Goal: Task Accomplishment & Management: Complete application form

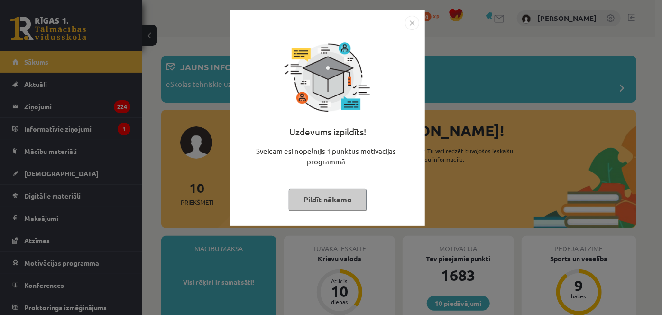
click at [418, 27] on img "Close" at bounding box center [412, 23] width 14 height 14
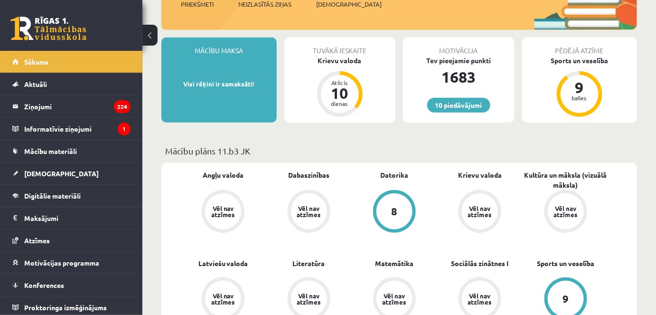
scroll to position [197, 0]
click at [288, 105] on div "Tuvākā ieskaite Krievu valoda Atlicis 10 dienas" at bounding box center [340, 80] width 112 height 85
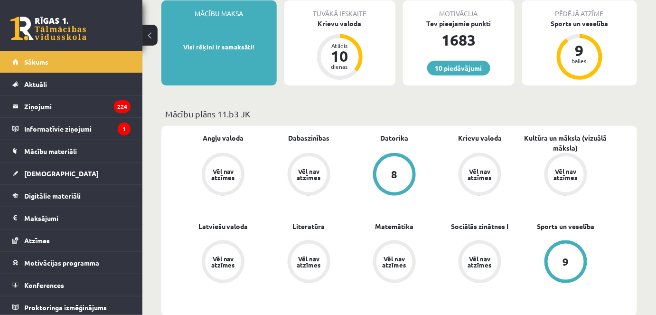
scroll to position [237, 0]
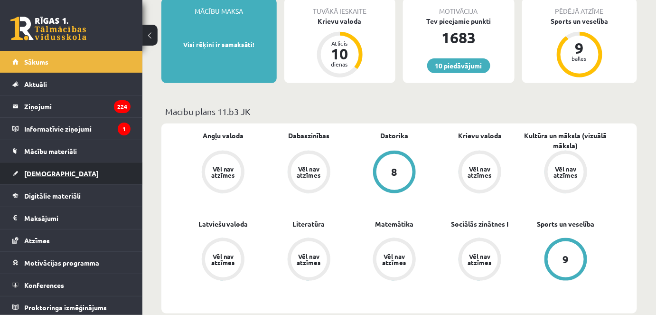
click at [40, 172] on span "[DEMOGRAPHIC_DATA]" at bounding box center [61, 173] width 74 height 9
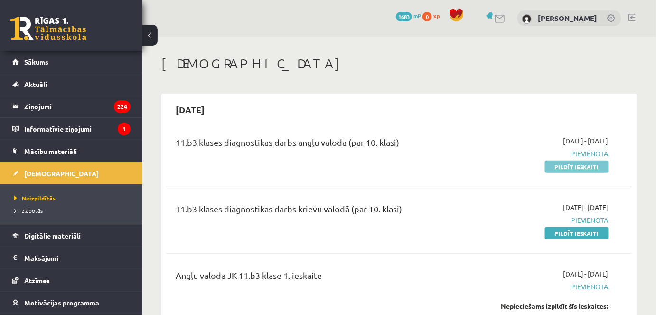
click at [577, 170] on link "Pildīt ieskaiti" at bounding box center [577, 166] width 64 height 12
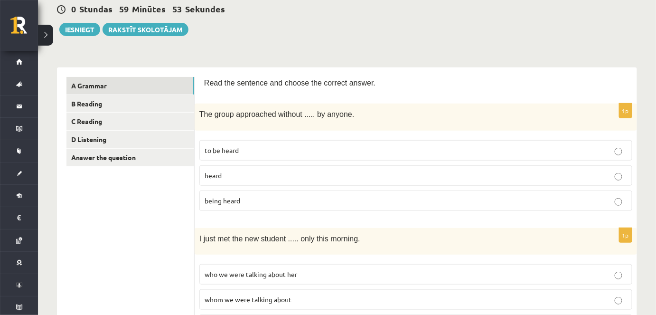
scroll to position [94, 0]
click at [246, 199] on p "being heard" at bounding box center [416, 200] width 422 height 10
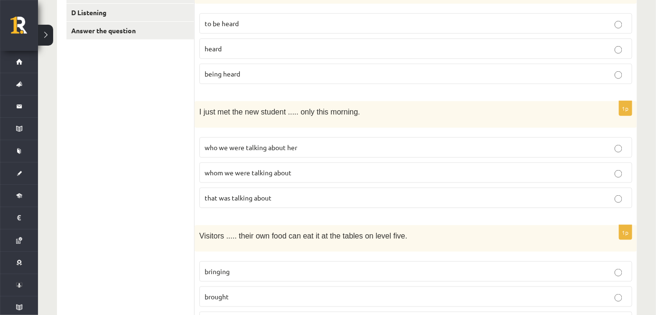
click at [260, 168] on span "whom we were talking about" at bounding box center [248, 172] width 87 height 9
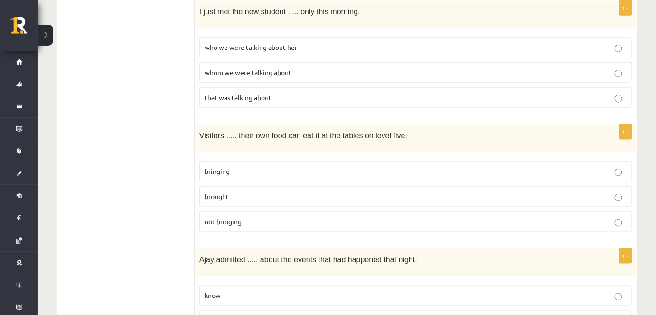
scroll to position [323, 0]
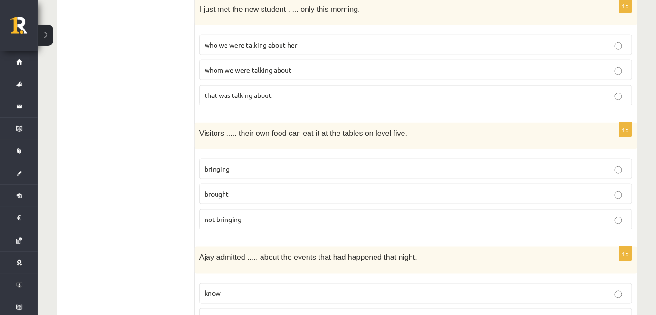
click at [260, 167] on p "bringing" at bounding box center [416, 169] width 422 height 10
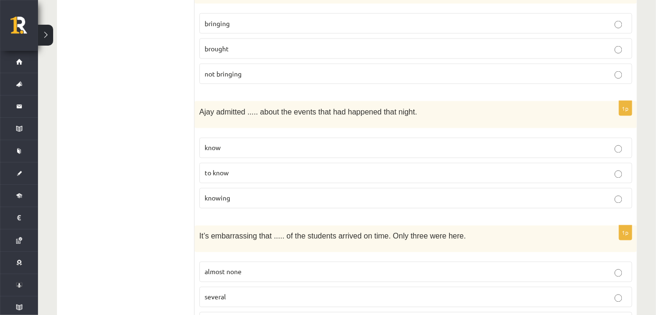
scroll to position [467, 0]
click at [243, 197] on p "knowing" at bounding box center [416, 199] width 422 height 10
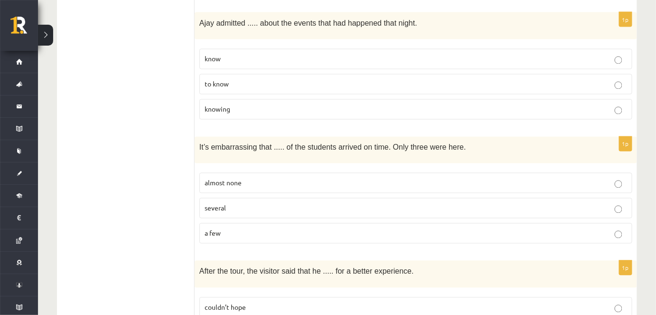
scroll to position [555, 0]
click at [248, 181] on p "almost none" at bounding box center [416, 184] width 422 height 10
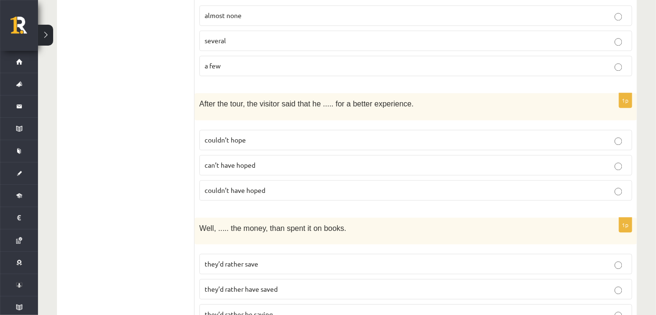
scroll to position [716, 0]
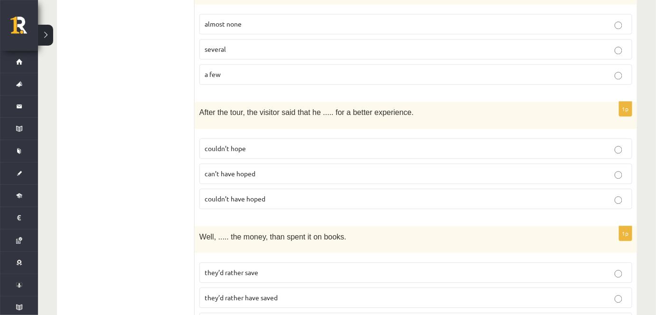
click at [246, 194] on span "couldn’t have hoped" at bounding box center [235, 198] width 61 height 9
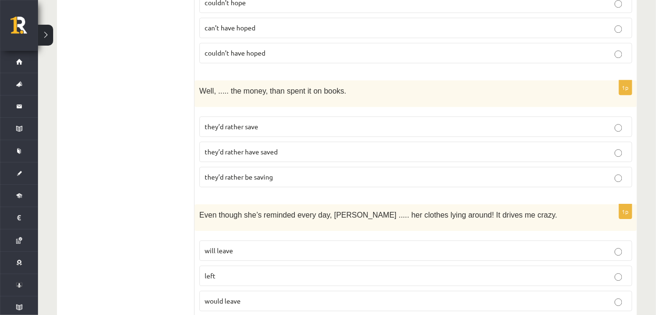
scroll to position [862, 0]
click at [284, 146] on p "they’d rather have saved" at bounding box center [416, 151] width 422 height 10
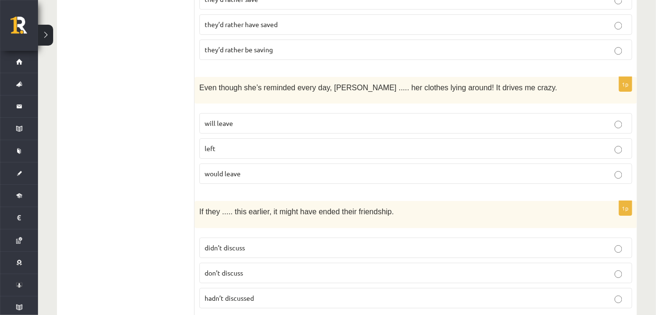
scroll to position [989, 0]
click at [335, 118] on p "will leave" at bounding box center [416, 123] width 422 height 10
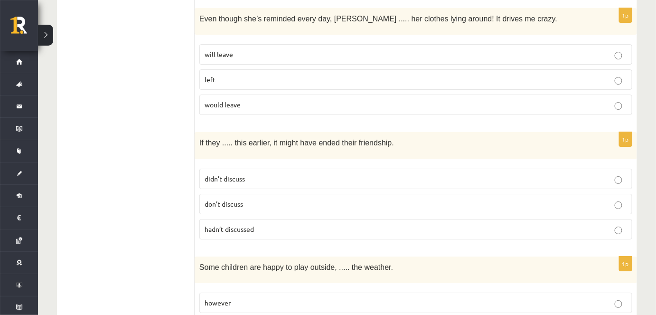
scroll to position [1057, 0]
click at [262, 224] on p "hadn’t discussed" at bounding box center [416, 229] width 422 height 10
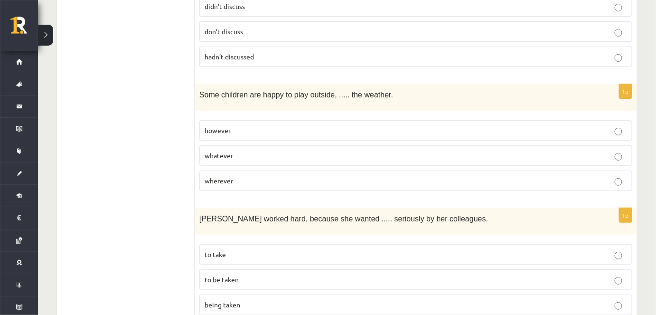
scroll to position [1230, 0]
click at [267, 125] on p "however" at bounding box center [416, 130] width 422 height 10
click at [249, 150] on p "whatever" at bounding box center [416, 155] width 422 height 10
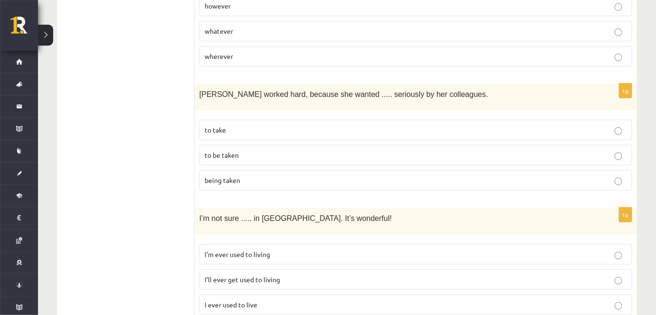
scroll to position [1354, 0]
click at [249, 150] on p "to be taken" at bounding box center [416, 155] width 422 height 10
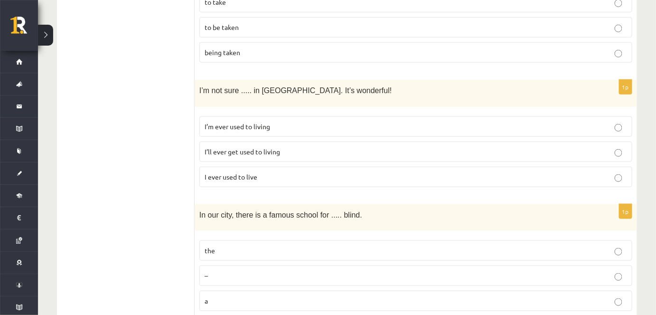
scroll to position [1481, 0]
click at [249, 145] on label "I’ll ever get used to living" at bounding box center [415, 151] width 433 height 20
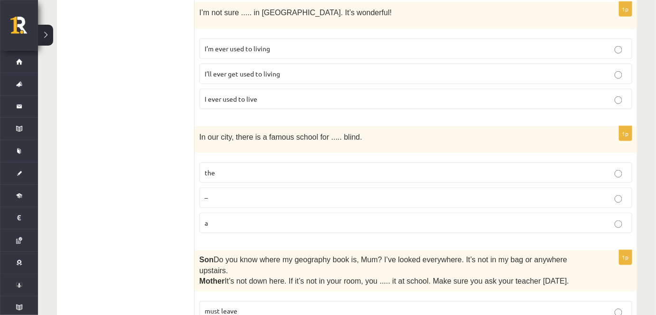
scroll to position [1594, 0]
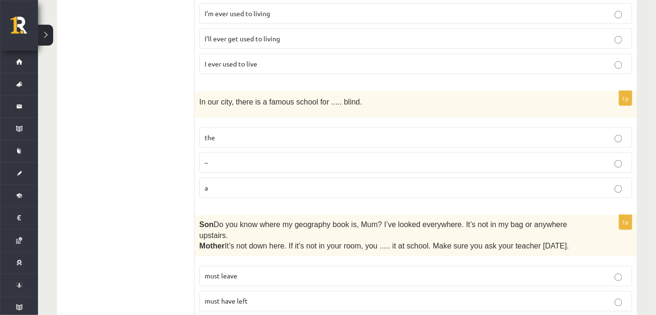
click at [248, 127] on label "the" at bounding box center [415, 137] width 433 height 20
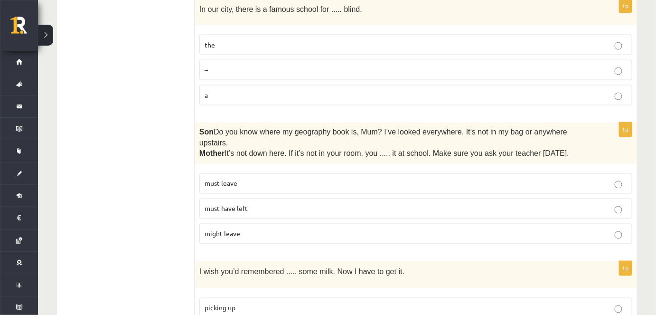
scroll to position [1687, 0]
click at [225, 204] on span "must have left" at bounding box center [226, 208] width 43 height 9
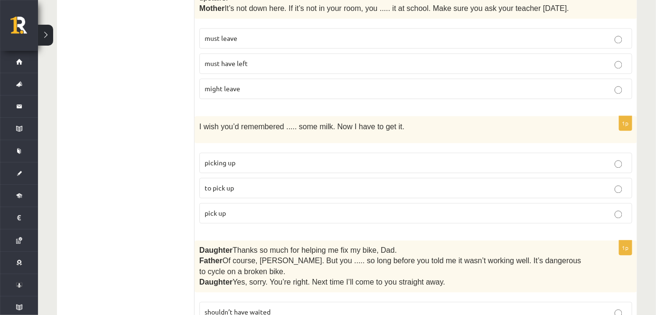
scroll to position [1832, 0]
click at [250, 183] on p "to pick up" at bounding box center [416, 188] width 422 height 10
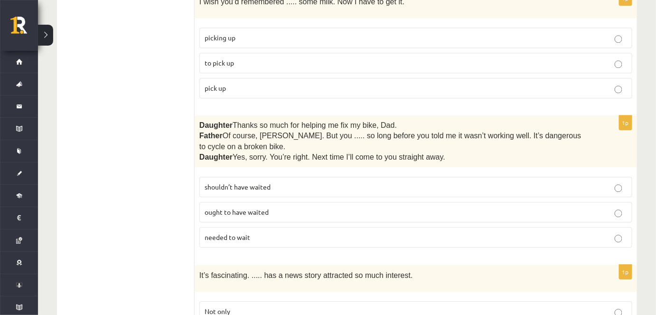
scroll to position [1959, 0]
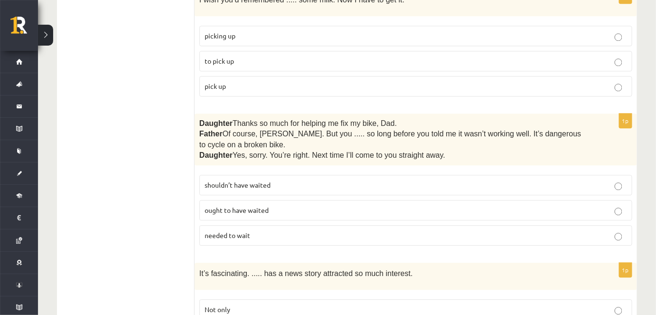
click at [268, 180] on span "shouldn’t have waited" at bounding box center [238, 184] width 66 height 9
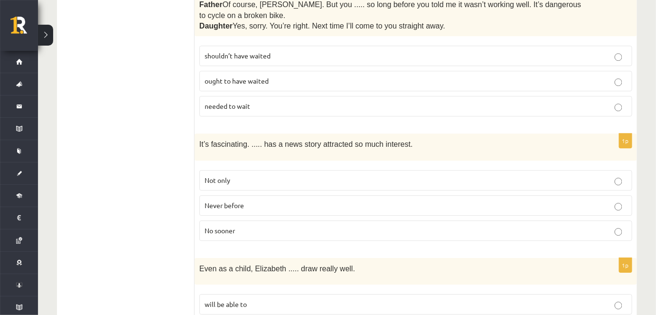
scroll to position [2088, 0]
click at [282, 200] on p "Never before" at bounding box center [416, 205] width 422 height 10
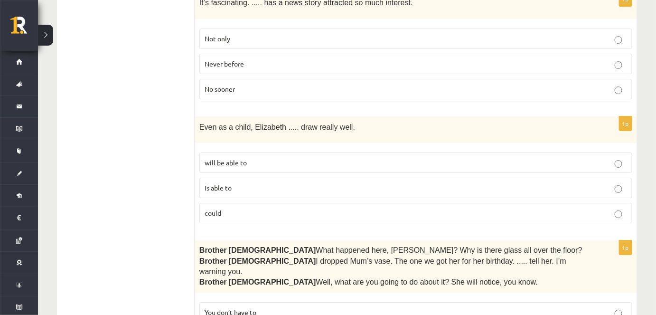
scroll to position [2234, 0]
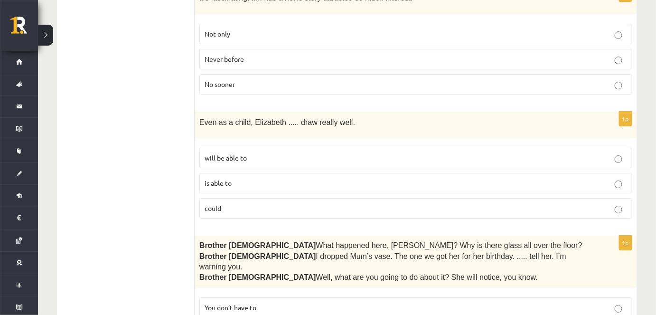
click at [234, 203] on p "could" at bounding box center [416, 208] width 422 height 10
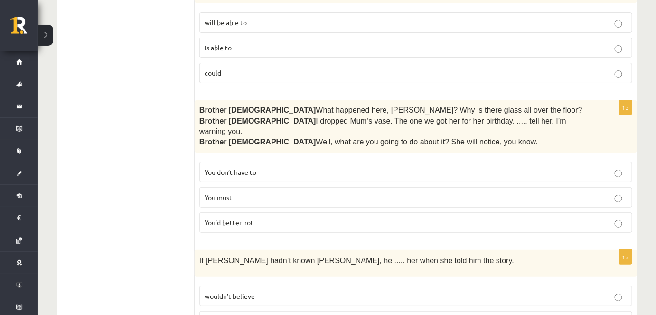
scroll to position [2370, 0]
click at [217, 217] on span "You’d better not" at bounding box center [229, 221] width 49 height 9
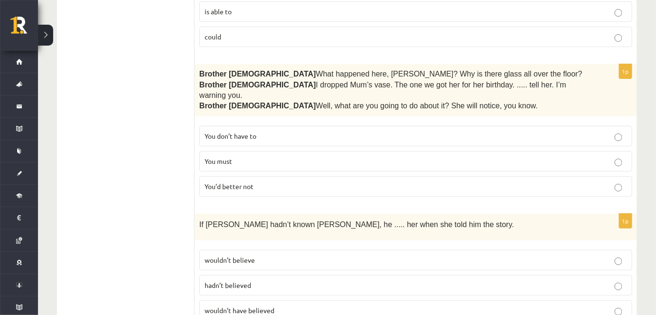
scroll to position [2405, 0]
click at [249, 279] on fieldset "wouldn’t believe hadn’t believed wouldn’t have believed" at bounding box center [415, 284] width 433 height 78
click at [251, 305] on p "wouldn’t have believed" at bounding box center [416, 310] width 422 height 10
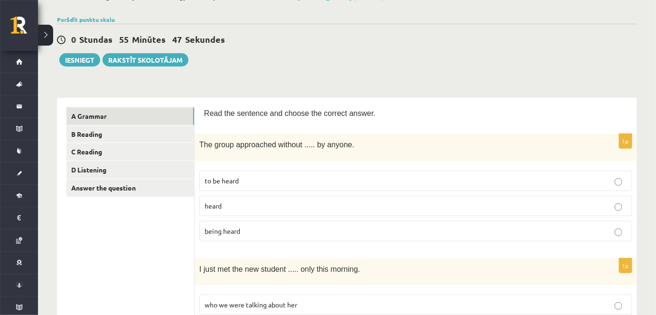
scroll to position [70, 0]
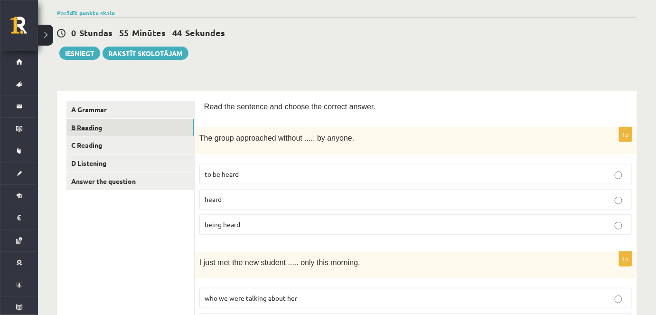
click at [100, 127] on link "B Reading" at bounding box center [130, 128] width 128 height 18
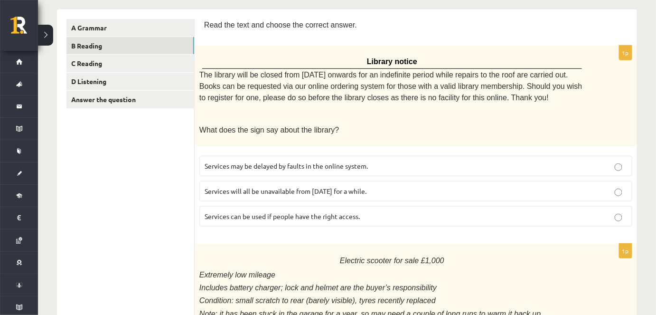
scroll to position [155, 0]
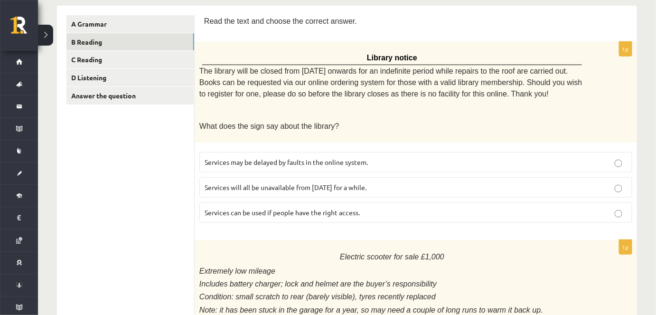
click at [363, 221] on fieldset "Services may be delayed by faults in the online system. Services will all be un…" at bounding box center [415, 186] width 433 height 78
click at [342, 208] on span "Services can be used if people have the right access." at bounding box center [282, 212] width 155 height 9
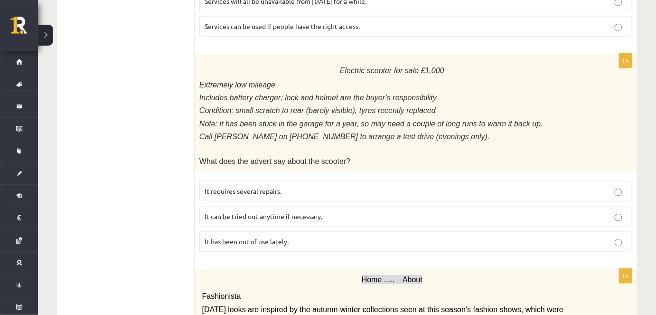
scroll to position [345, 0]
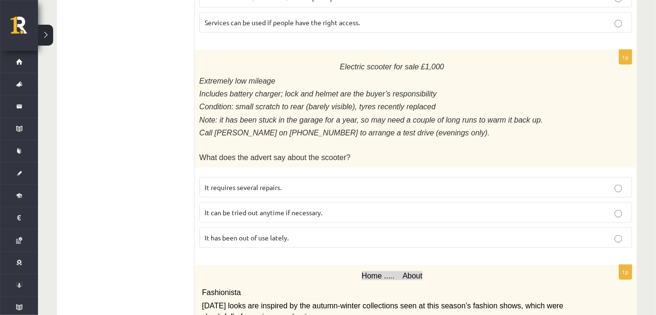
click at [313, 227] on label "It has been out of use lately." at bounding box center [415, 237] width 433 height 20
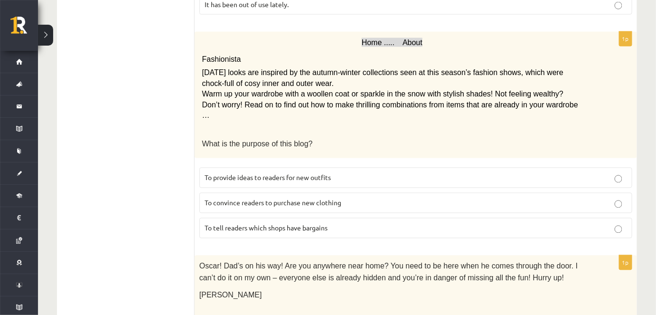
scroll to position [579, 0]
click at [327, 192] on label "To convince readers to purchase new clothing" at bounding box center [415, 202] width 433 height 20
click at [331, 172] on p "To provide ideas to readers for new outfits" at bounding box center [416, 177] width 422 height 10
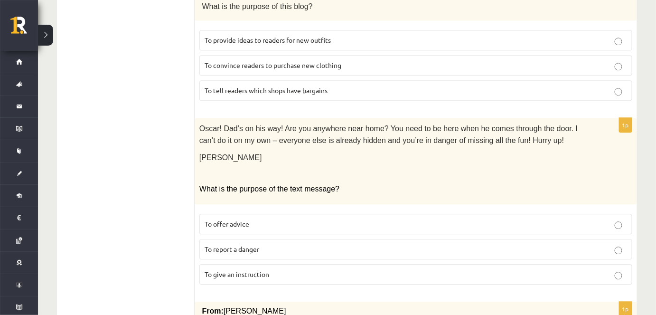
scroll to position [716, 0]
click at [288, 269] on p "To give an instruction" at bounding box center [416, 274] width 422 height 10
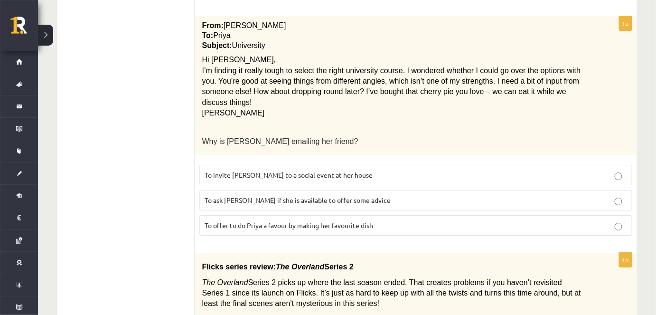
scroll to position [1002, 0]
click at [348, 195] on span "To ask Priya if she is available to offer some advice" at bounding box center [298, 199] width 186 height 9
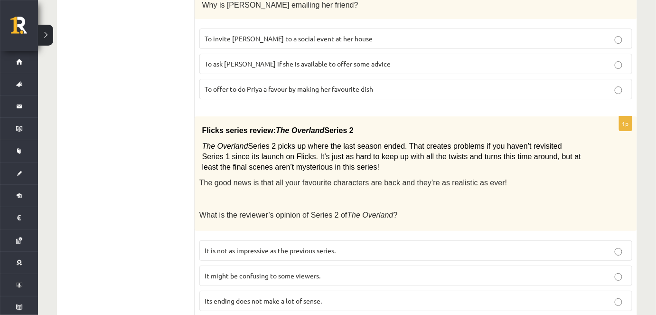
scroll to position [1136, 0]
click at [217, 271] on span "It might be confusing to some viewers." at bounding box center [263, 275] width 116 height 9
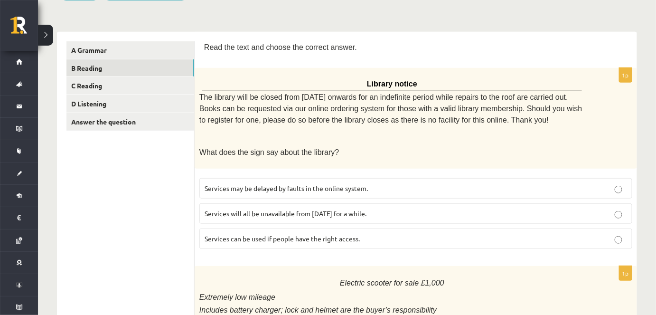
scroll to position [0, 0]
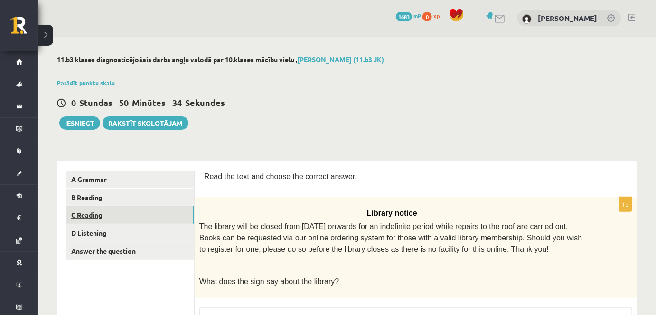
click at [77, 207] on link "C Reading" at bounding box center [130, 215] width 128 height 18
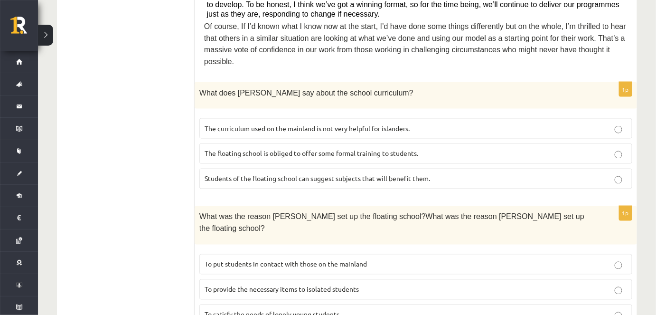
scroll to position [461, 0]
click at [317, 123] on span "The curriculum used on the mainland is not very helpful for islanders." at bounding box center [307, 127] width 205 height 9
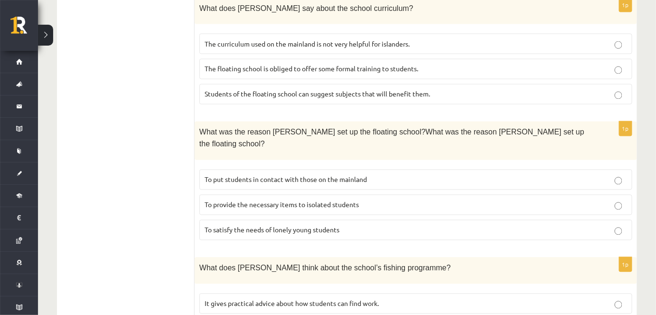
scroll to position [545, 0]
click at [293, 200] on span "To provide the necessary items to isolated students" at bounding box center [282, 204] width 154 height 9
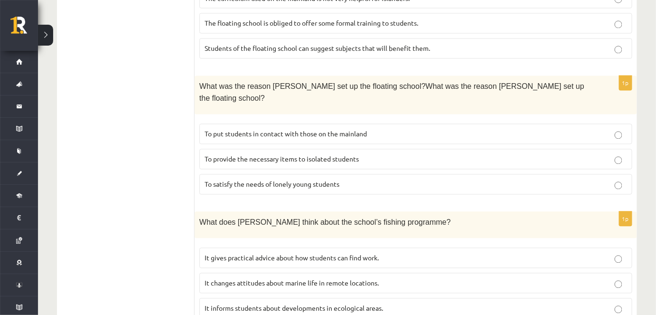
scroll to position [604, 0]
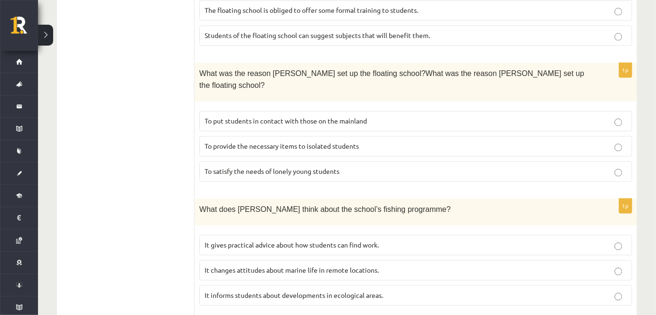
click at [293, 205] on span "What does Anna think about the school’s fishing programme?" at bounding box center [324, 209] width 251 height 8
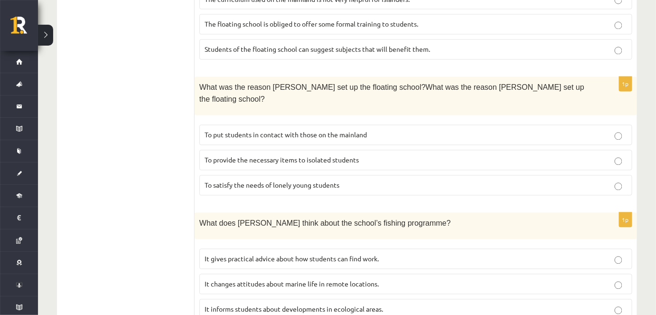
scroll to position [589, 0]
click at [251, 305] on span "It informs students about developments in ecological areas." at bounding box center [294, 309] width 178 height 9
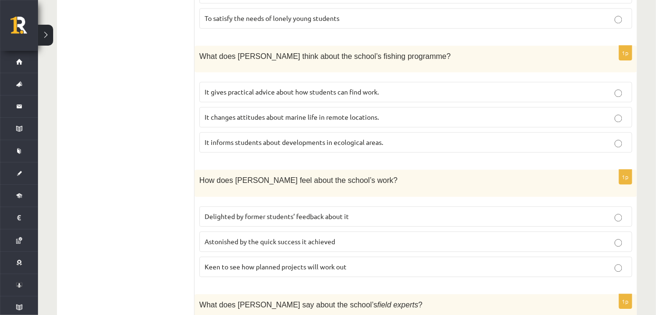
scroll to position [737, 0]
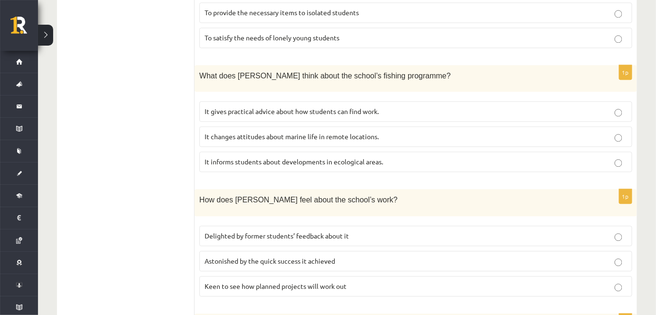
click at [254, 281] on span "Keen to see how planned projects will work out" at bounding box center [276, 285] width 142 height 9
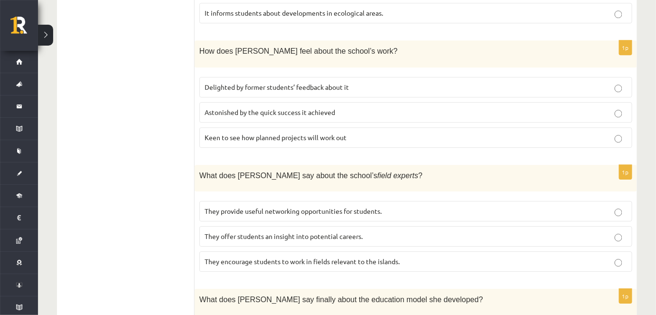
scroll to position [951, 0]
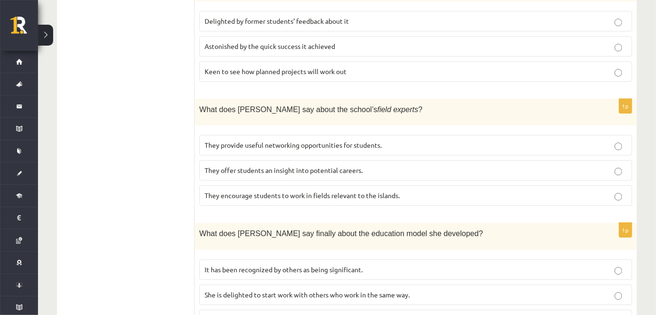
click at [234, 140] on span "They provide useful networking opportunities for students." at bounding box center [293, 144] width 177 height 9
click at [236, 166] on span "They offer students an insight into potential careers." at bounding box center [284, 170] width 158 height 9
click at [303, 290] on span "She is delighted to start work with others who work in the same way." at bounding box center [307, 294] width 205 height 9
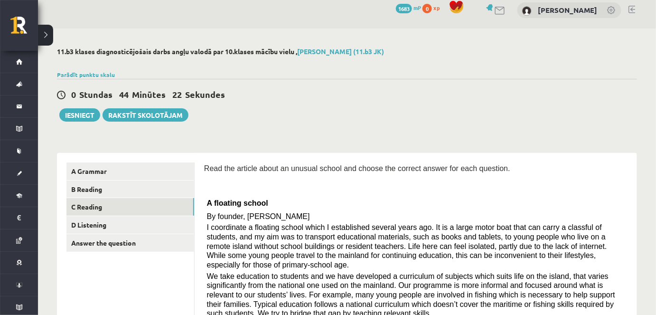
scroll to position [0, 0]
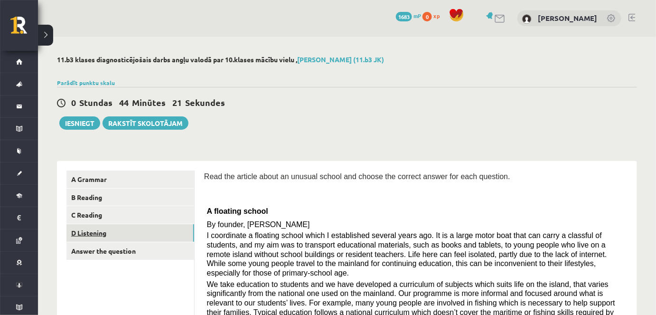
click at [139, 237] on link "D Listening" at bounding box center [130, 233] width 128 height 18
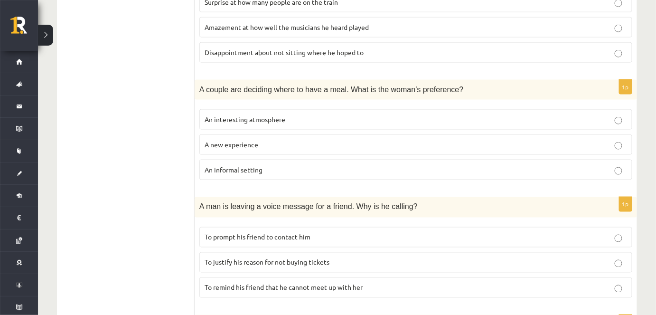
scroll to position [402, 0]
click at [273, 165] on p "An informal setting" at bounding box center [416, 170] width 422 height 10
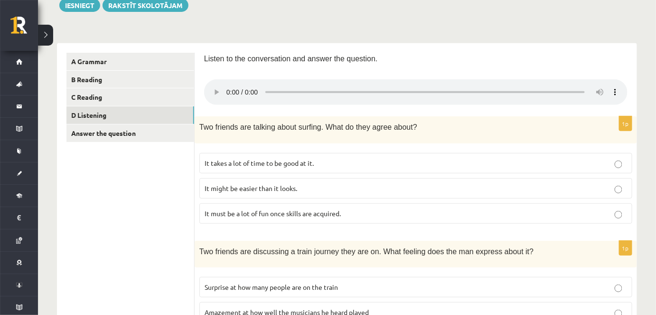
scroll to position [167, 0]
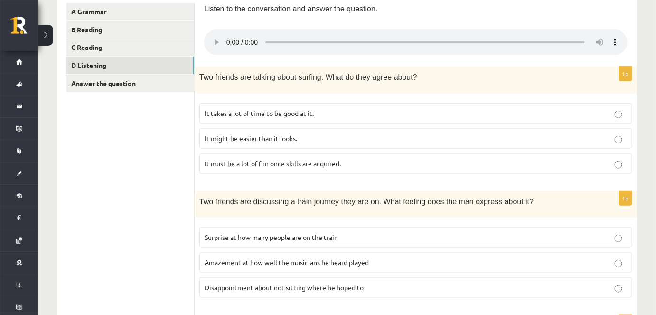
click at [262, 117] on p "It takes a lot of time to be good at it." at bounding box center [416, 113] width 422 height 10
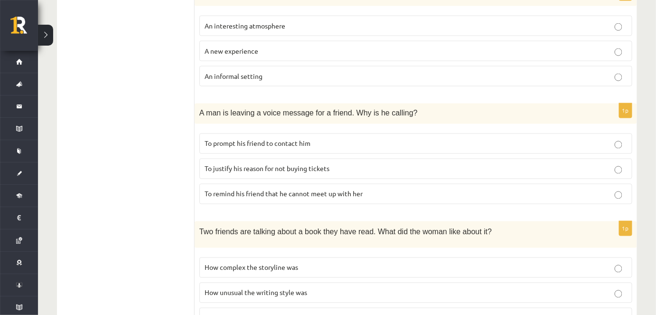
scroll to position [566, 0]
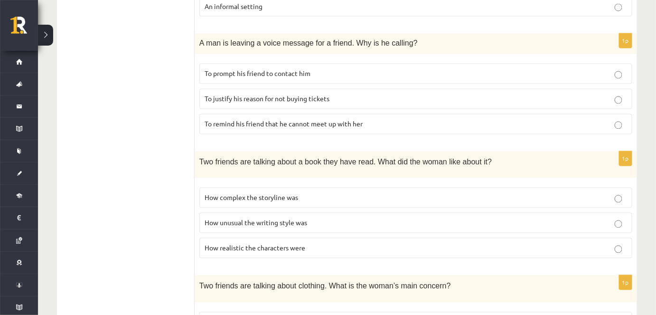
click at [263, 74] on p "To prompt his friend to contact him" at bounding box center [416, 74] width 422 height 10
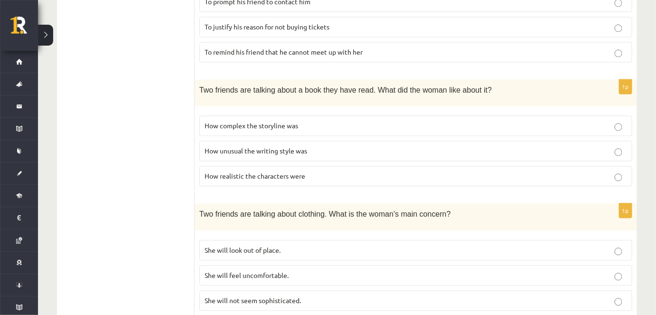
scroll to position [620, 0]
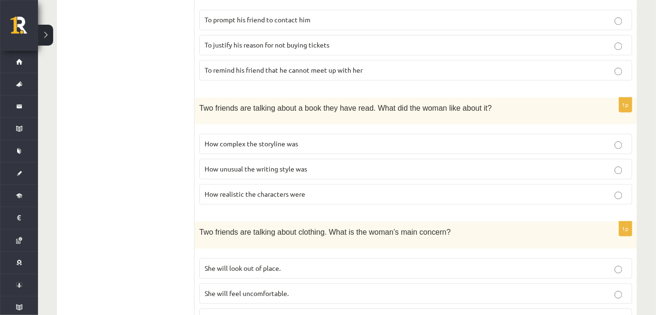
click at [258, 189] on span "How realistic the characters were" at bounding box center [255, 193] width 101 height 9
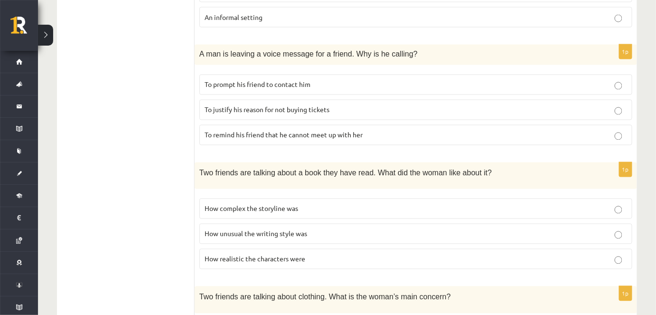
scroll to position [663, 0]
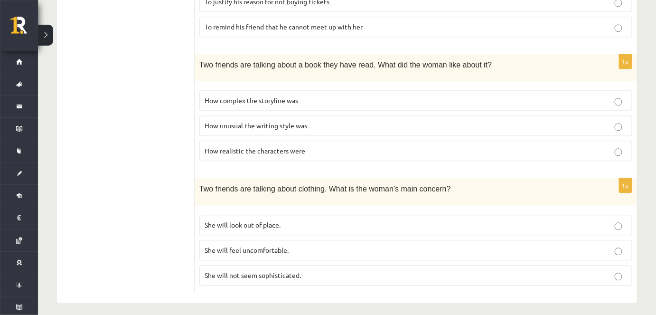
click at [209, 222] on span "She will look out of place." at bounding box center [243, 224] width 76 height 9
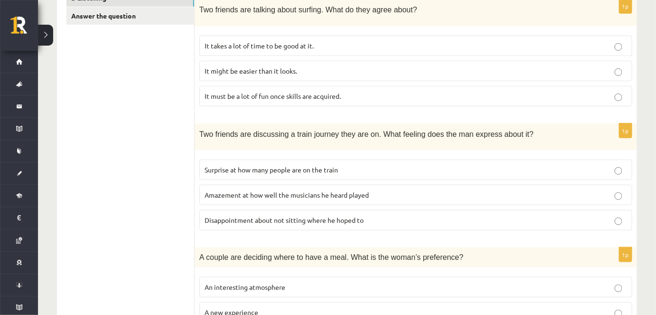
scroll to position [245, 0]
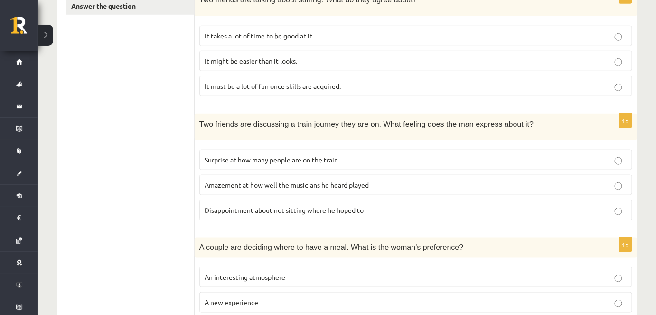
click at [350, 184] on span "Amazement at how well the musicians he heard played" at bounding box center [287, 184] width 164 height 9
click at [349, 211] on span "Disappointment about not sitting where he hoped to" at bounding box center [284, 209] width 159 height 9
click at [330, 184] on span "Amazement at how well the musicians he heard played" at bounding box center [287, 184] width 164 height 9
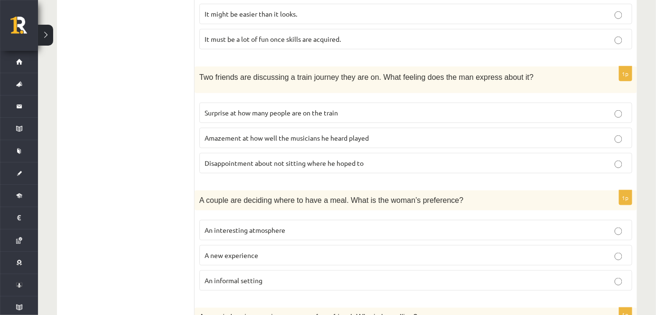
scroll to position [291, 0]
click at [492, 166] on label "Disappointment about not sitting where he hoped to" at bounding box center [415, 163] width 433 height 20
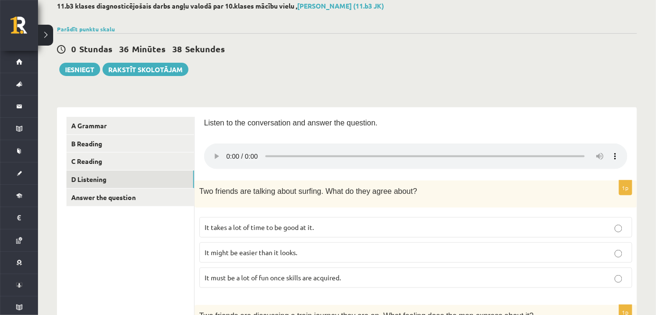
scroll to position [0, 0]
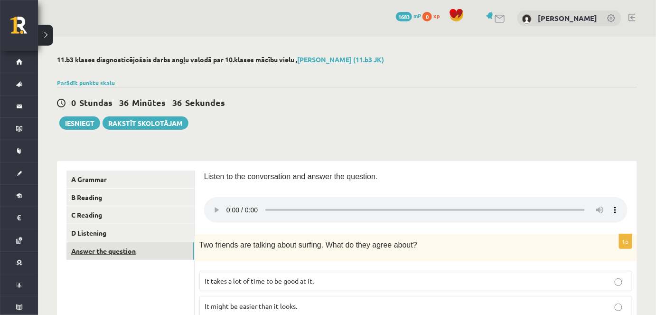
click at [102, 250] on link "Answer the question" at bounding box center [130, 251] width 128 height 18
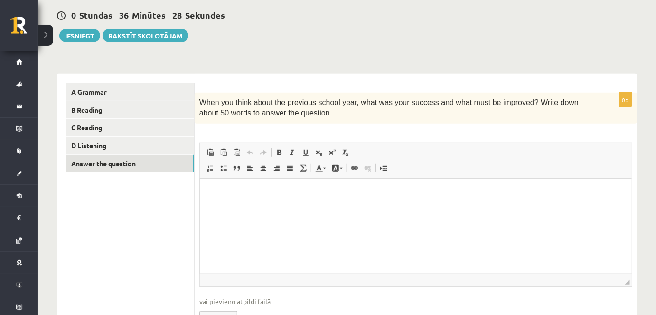
scroll to position [90, 0]
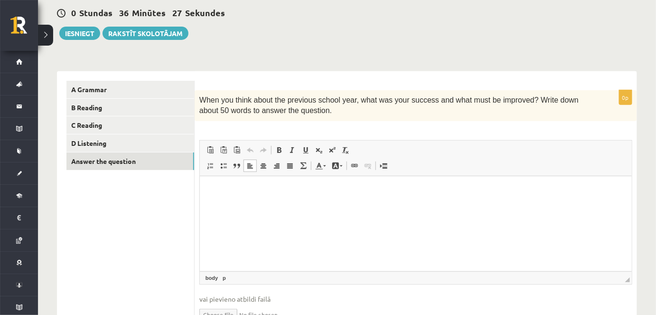
click at [246, 187] on p "Bagātinātā teksta redaktors, wiswyg-editor-user-answer-47024774683380" at bounding box center [415, 190] width 413 height 10
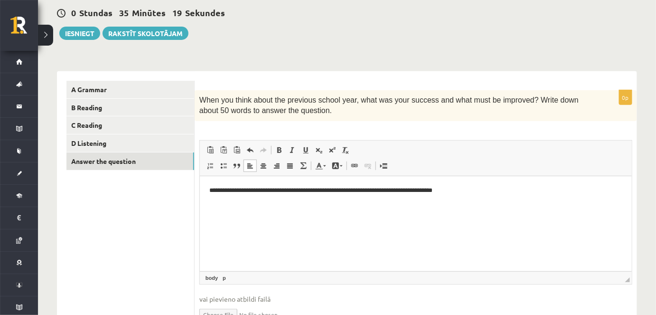
click at [373, 192] on p "**********" at bounding box center [415, 190] width 413 height 10
click at [477, 188] on p "**********" at bounding box center [415, 190] width 413 height 10
click at [525, 191] on p "**********" at bounding box center [415, 190] width 413 height 10
click at [592, 192] on p "**********" at bounding box center [415, 190] width 413 height 10
click at [585, 189] on p "**********" at bounding box center [415, 190] width 413 height 10
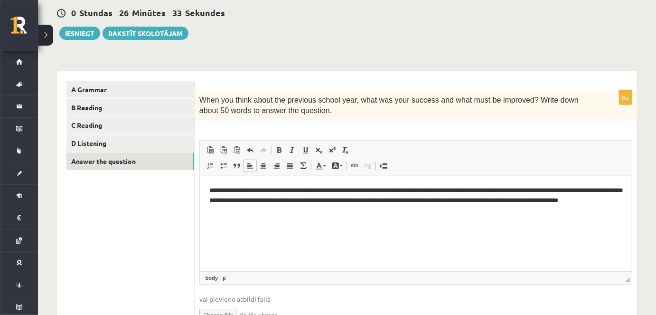
click at [344, 224] on html "**********" at bounding box center [415, 200] width 432 height 48
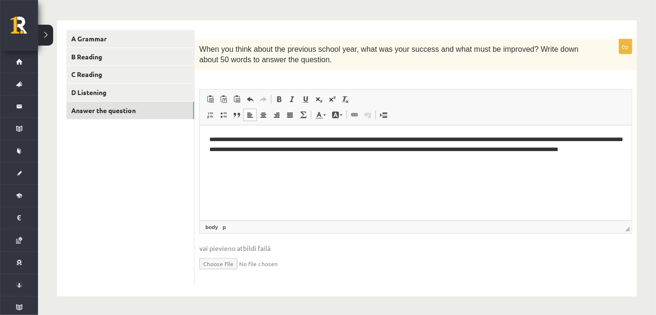
scroll to position [0, 0]
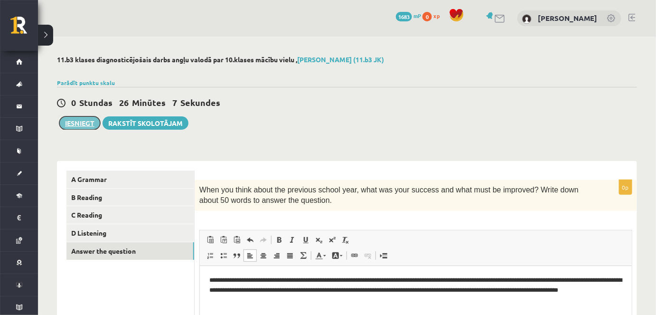
click at [81, 121] on button "Iesniegt" at bounding box center [79, 122] width 41 height 13
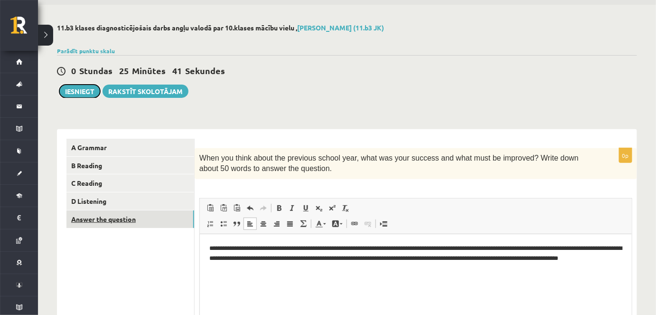
scroll to position [31, 0]
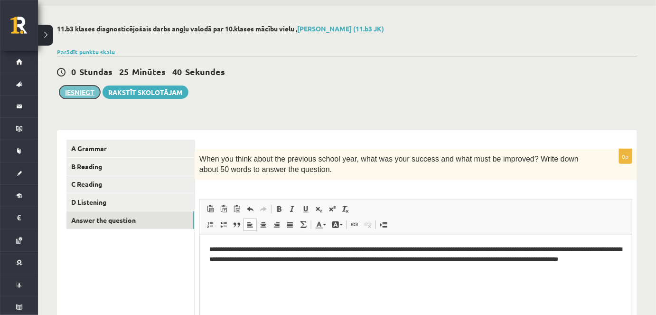
click at [65, 88] on button "Iesniegt" at bounding box center [79, 91] width 41 height 13
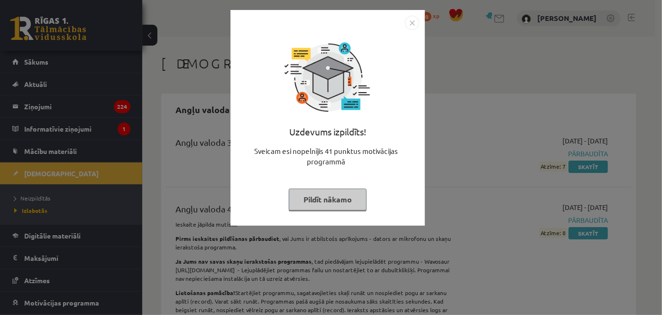
click at [409, 23] on img "Close" at bounding box center [412, 23] width 14 height 14
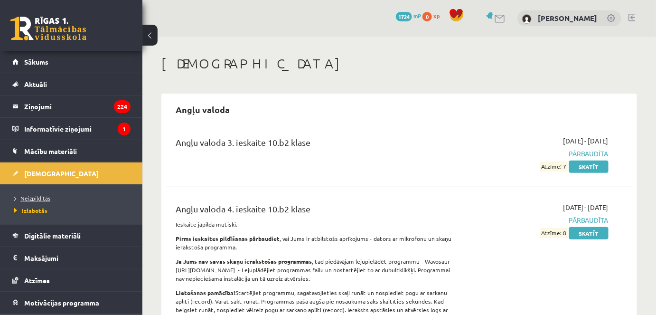
click at [24, 196] on span "Neizpildītās" at bounding box center [32, 198] width 36 height 8
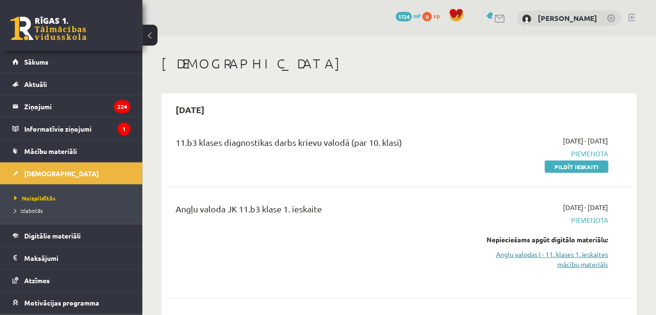
click at [564, 254] on link "Angļu valodas I - 11. klases 1. ieskaites mācību materiāls" at bounding box center [541, 259] width 135 height 20
click at [529, 95] on div "2025-09-15 11.b3 klases diagnostikas darbs krievu valodā (par 10. klasi) 2025-0…" at bounding box center [398, 278] width 475 height 370
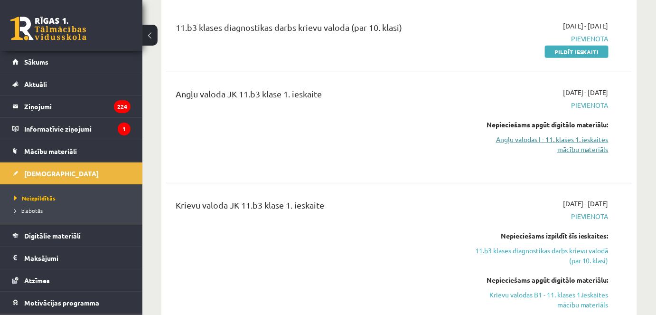
scroll to position [114, 0]
click at [587, 149] on link "Angļu valodas I - 11. klases 1. ieskaites mācību materiāls" at bounding box center [541, 145] width 135 height 20
click at [569, 150] on link "Angļu valodas I - 11. klases 1. ieskaites mācību materiāls" at bounding box center [541, 145] width 135 height 20
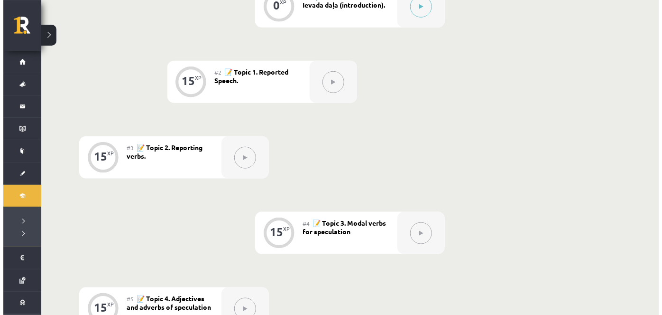
scroll to position [282, 0]
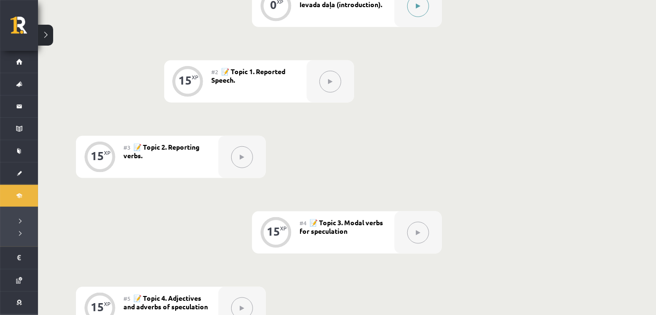
click at [419, 6] on icon at bounding box center [418, 6] width 4 height 6
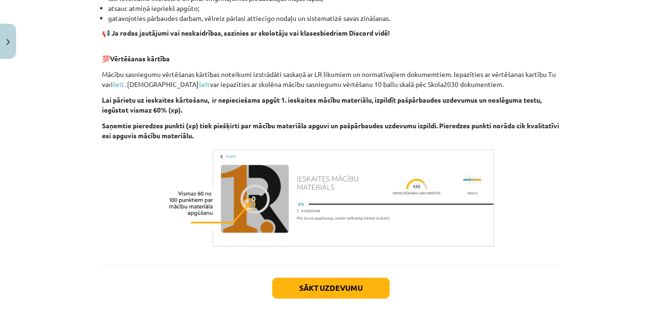
scroll to position [689, 0]
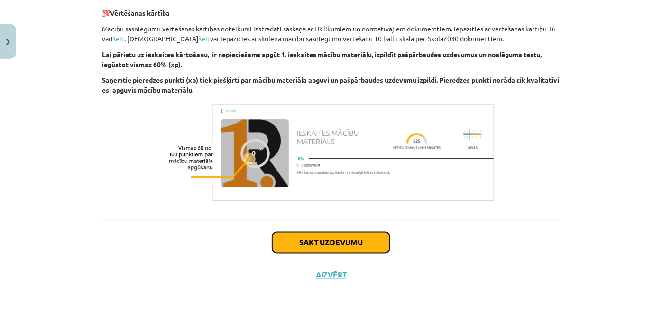
click at [317, 249] on button "Sākt uzdevumu" at bounding box center [331, 242] width 118 height 21
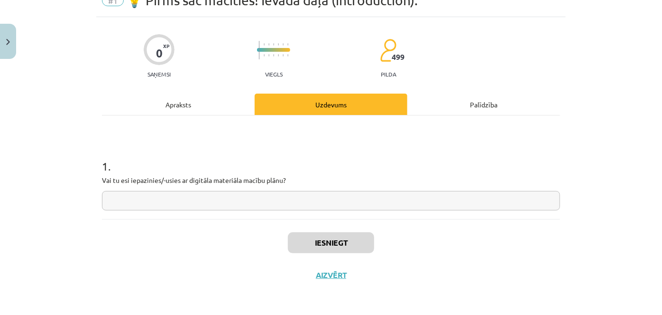
scroll to position [24, 0]
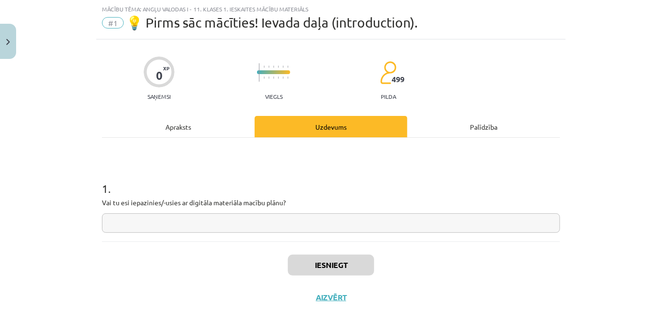
click at [309, 215] on input "text" at bounding box center [331, 222] width 458 height 19
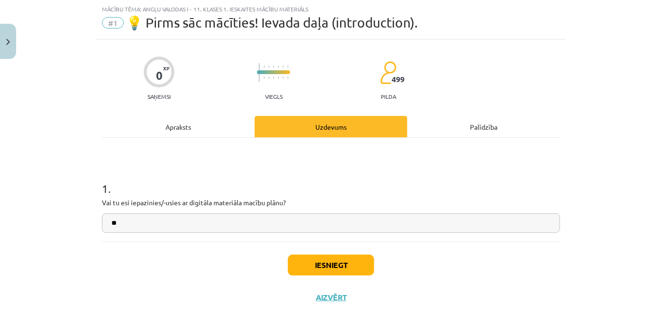
type input "**"
click at [332, 267] on button "Iesniegt" at bounding box center [331, 264] width 86 height 21
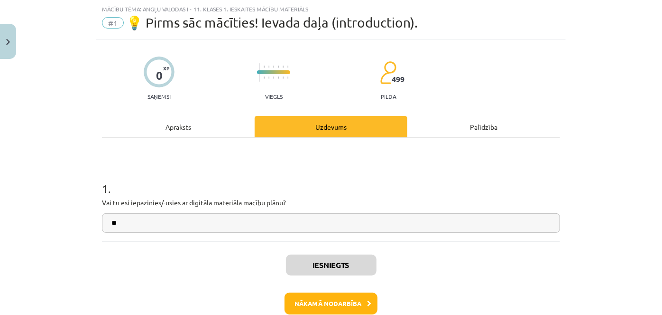
scroll to position [75, 0]
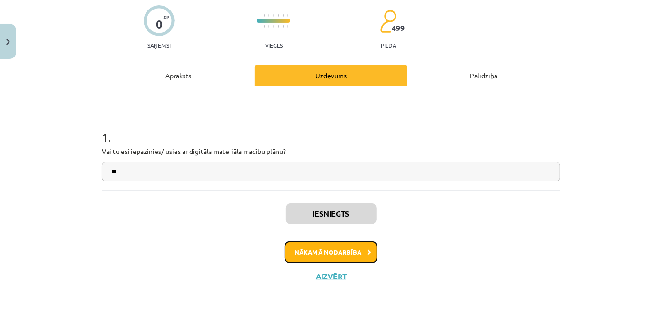
click at [338, 246] on button "Nākamā nodarbība" at bounding box center [331, 252] width 93 height 22
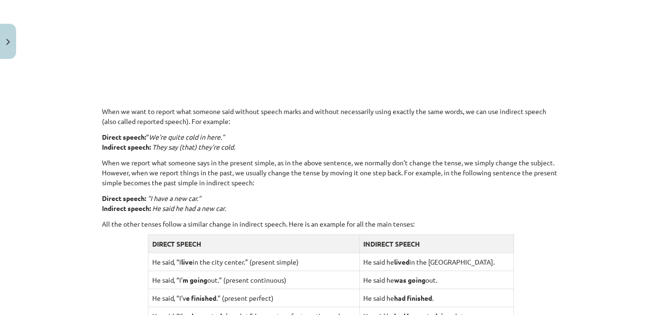
scroll to position [970, 0]
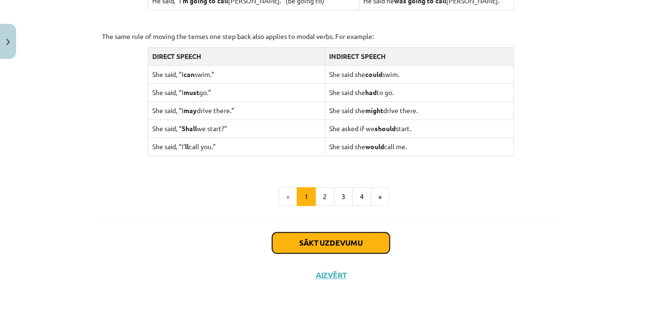
click at [330, 236] on button "Sākt uzdevumu" at bounding box center [331, 242] width 118 height 21
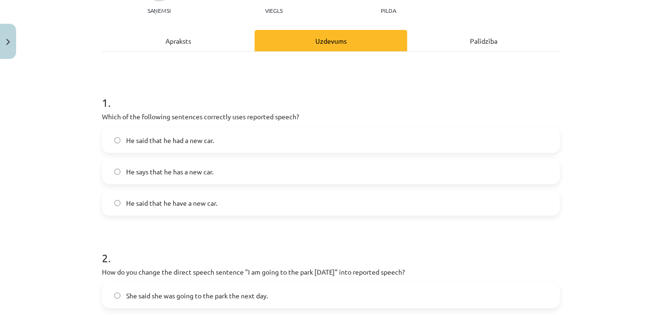
scroll to position [109, 0]
click at [226, 142] on label "He said that he had a new car." at bounding box center [331, 141] width 456 height 24
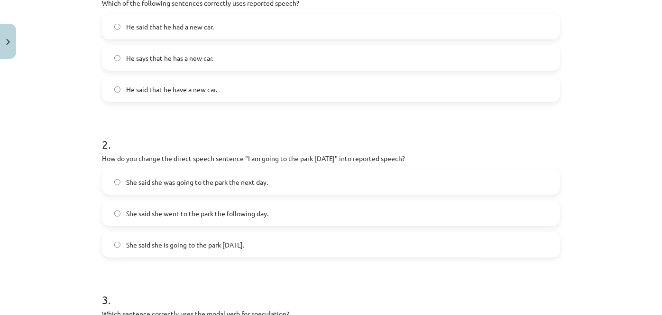
scroll to position [226, 0]
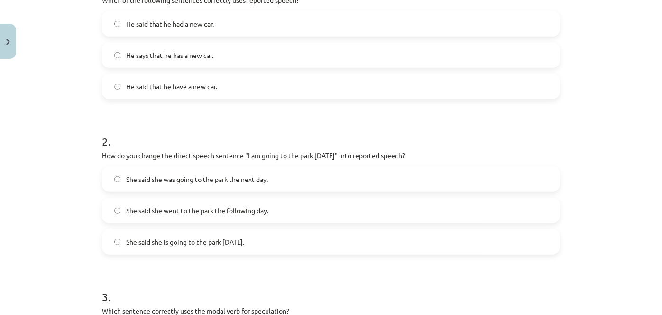
click at [240, 177] on span "She said she was going to the park the next day." at bounding box center [197, 179] width 142 height 10
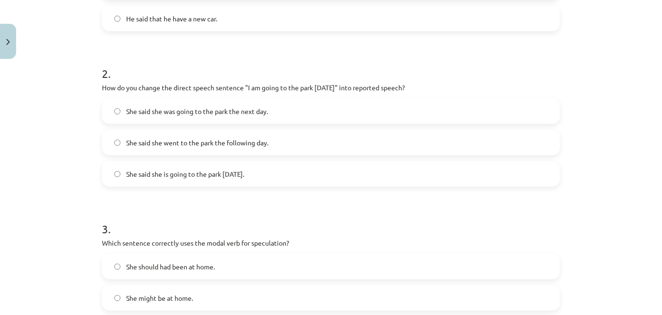
scroll to position [295, 0]
click at [240, 177] on span "She said she is going to the park tomorrow." at bounding box center [185, 173] width 118 height 10
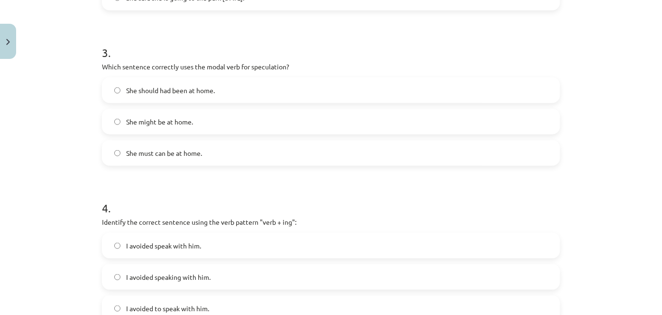
scroll to position [448, 0]
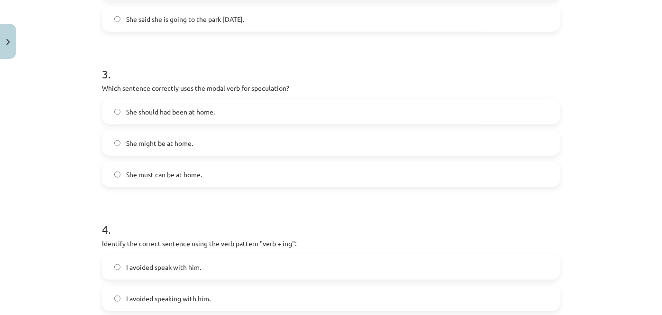
click at [203, 149] on label "She might be at home." at bounding box center [331, 143] width 456 height 24
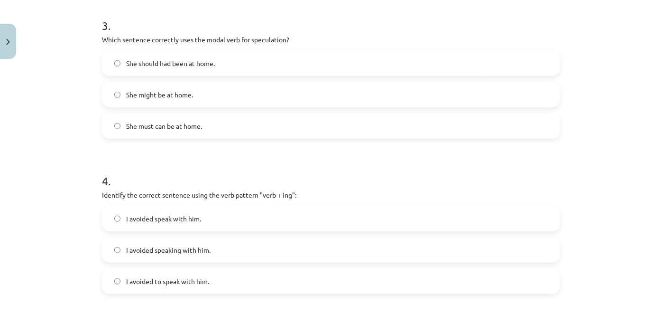
scroll to position [541, 0]
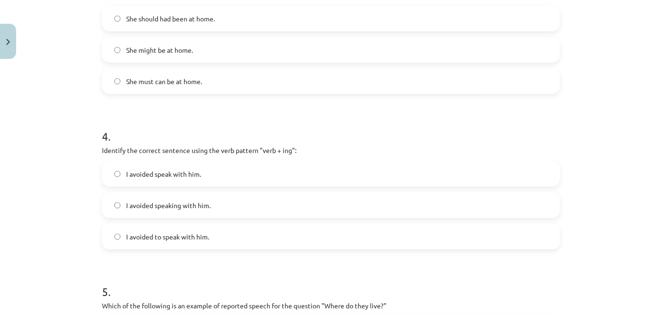
click at [192, 205] on span "I avoided speaking with him." at bounding box center [168, 205] width 84 height 10
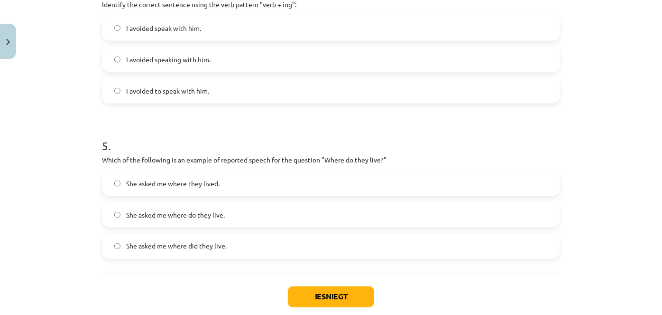
scroll to position [740, 0]
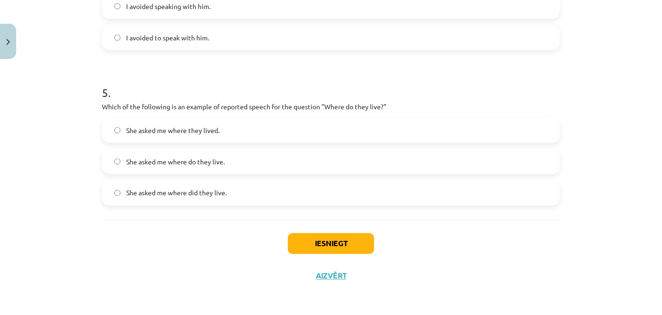
click at [189, 166] on label "She asked me where do they live." at bounding box center [331, 161] width 456 height 24
click at [189, 131] on span "She asked me where they lived." at bounding box center [172, 130] width 93 height 10
click at [306, 248] on button "Iesniegt" at bounding box center [331, 243] width 86 height 21
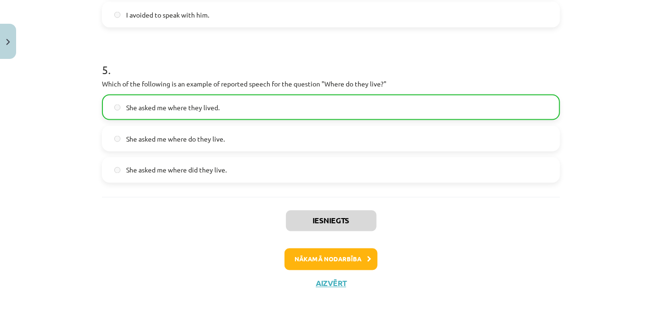
scroll to position [771, 0]
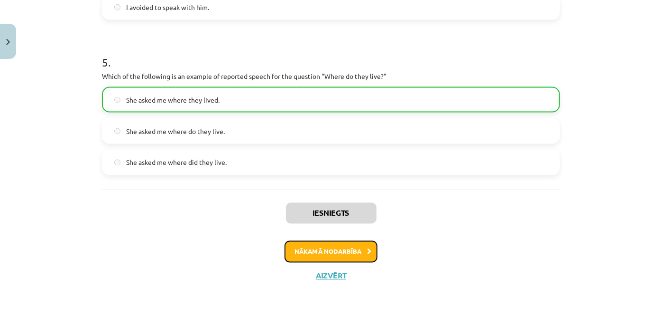
click at [333, 245] on button "Nākamā nodarbība" at bounding box center [331, 252] width 93 height 22
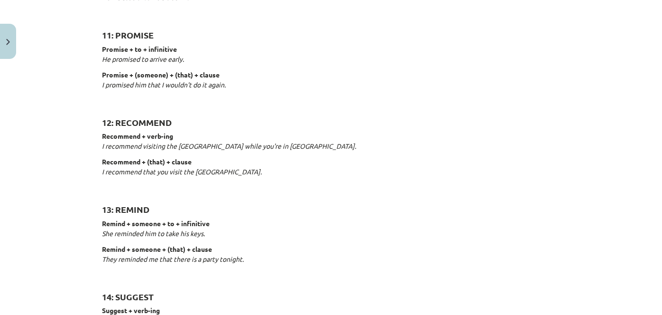
scroll to position [1527, 0]
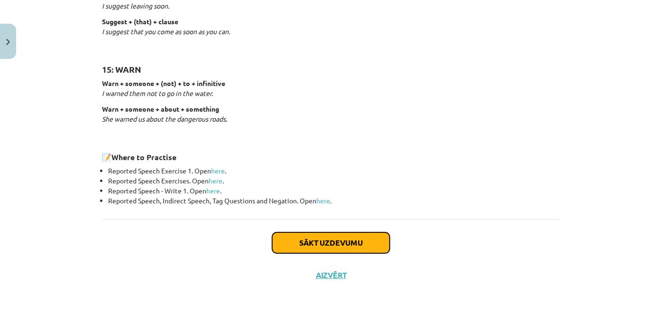
click at [321, 238] on button "Sākt uzdevumu" at bounding box center [331, 242] width 118 height 21
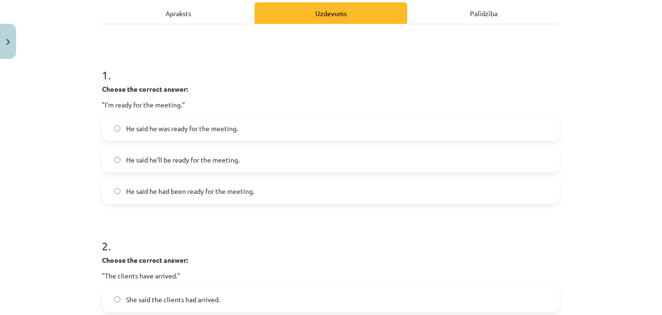
scroll to position [138, 0]
click at [177, 130] on span "He said he was ready for the meeting." at bounding box center [182, 128] width 112 height 10
click at [215, 195] on label "He said he had been ready for the meeting." at bounding box center [331, 190] width 456 height 24
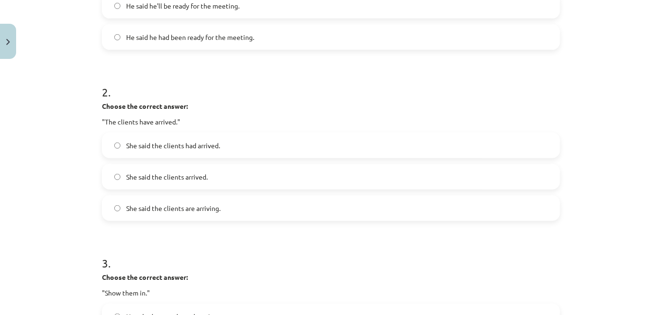
scroll to position [290, 0]
click at [217, 148] on label "She said the clients had arrived." at bounding box center [331, 146] width 456 height 24
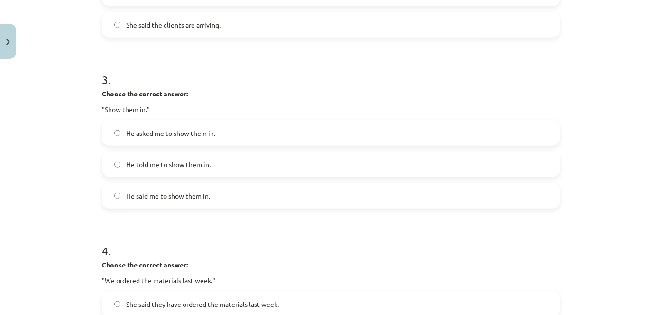
scroll to position [474, 0]
click at [221, 135] on label "He asked me to show them in." at bounding box center [331, 133] width 456 height 24
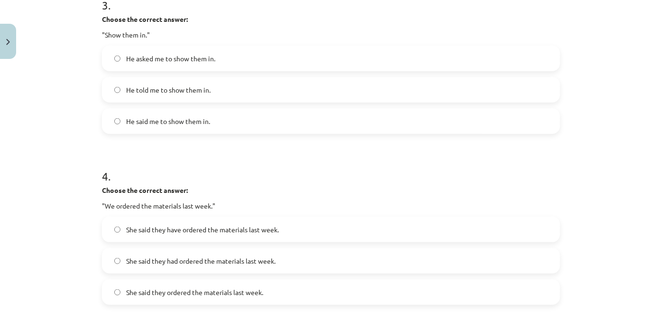
scroll to position [550, 0]
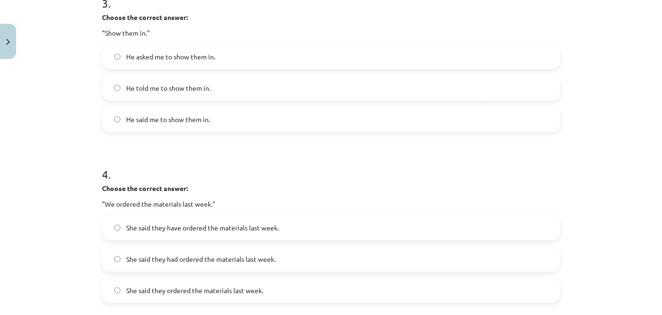
click at [231, 96] on label "He told me to show them in." at bounding box center [331, 88] width 456 height 24
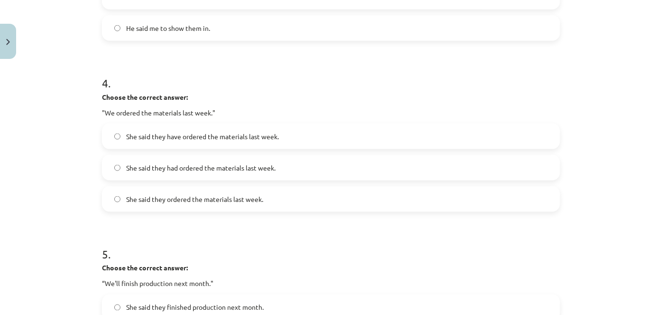
scroll to position [646, 0]
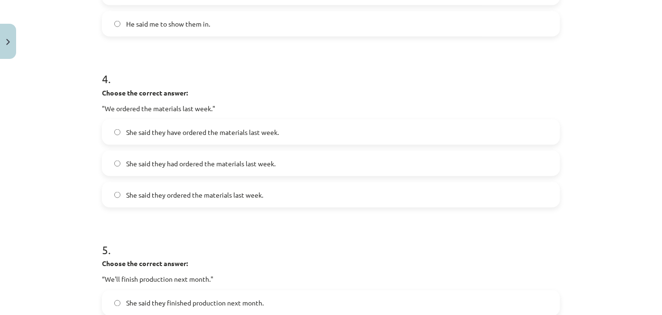
click at [231, 133] on span "She said they have ordered the materials last week." at bounding box center [202, 132] width 153 height 10
click at [184, 163] on span "She said they had ordered the materials last week." at bounding box center [200, 163] width 149 height 10
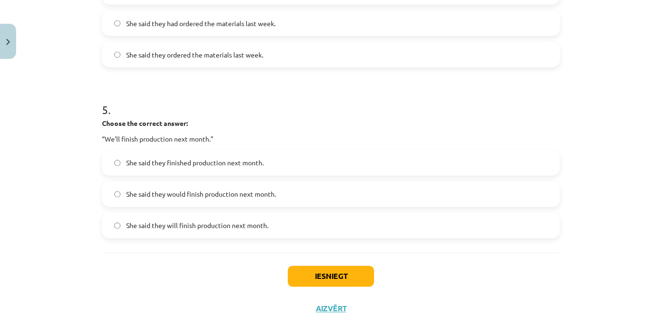
scroll to position [786, 0]
click at [214, 199] on span "She said they would finish production next month." at bounding box center [201, 194] width 150 height 10
click at [305, 282] on button "Iesniegt" at bounding box center [331, 275] width 86 height 21
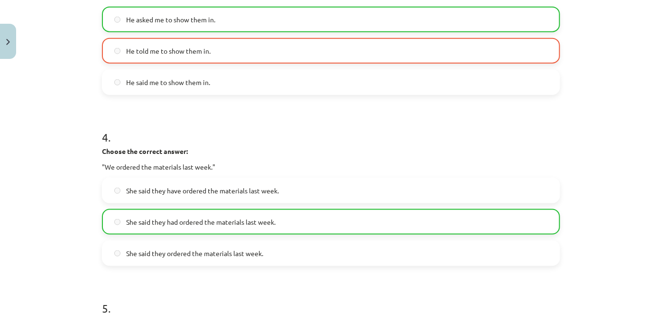
scroll to position [850, 0]
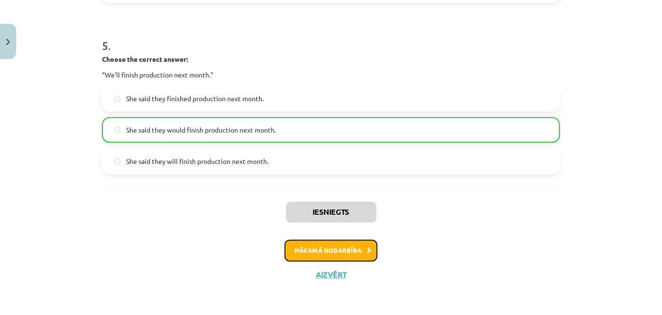
click at [325, 248] on button "Nākamā nodarbība" at bounding box center [331, 251] width 93 height 22
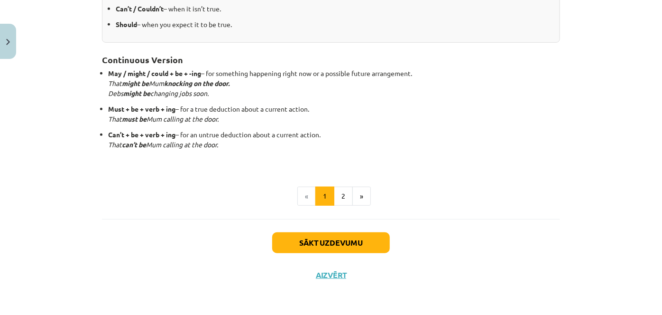
scroll to position [283, 0]
click at [302, 241] on button "Sākt uzdevumu" at bounding box center [331, 242] width 118 height 21
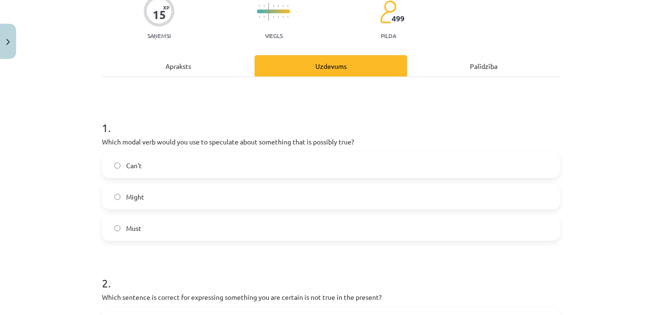
scroll to position [84, 0]
click at [256, 198] on label "Might" at bounding box center [331, 197] width 456 height 24
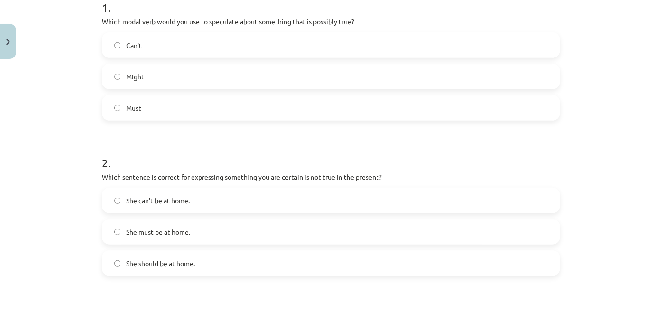
scroll to position [204, 0]
click at [238, 204] on label "She can't be at home." at bounding box center [331, 201] width 456 height 24
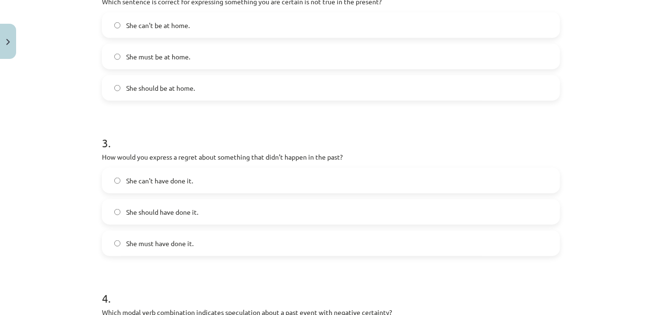
scroll to position [380, 0]
click at [214, 211] on label "She should have done it." at bounding box center [331, 211] width 456 height 24
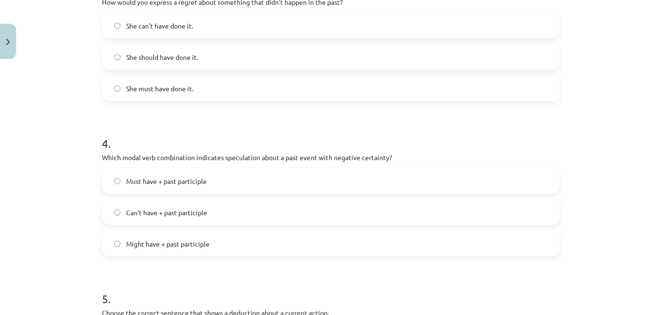
scroll to position [535, 0]
click at [196, 242] on span "Might have + past participle" at bounding box center [168, 243] width 84 height 10
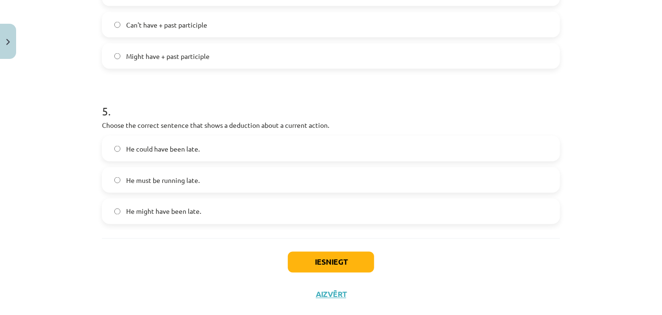
scroll to position [721, 0]
click at [217, 182] on label "He must be running late." at bounding box center [331, 180] width 456 height 24
click at [364, 260] on button "Iesniegt" at bounding box center [331, 262] width 86 height 21
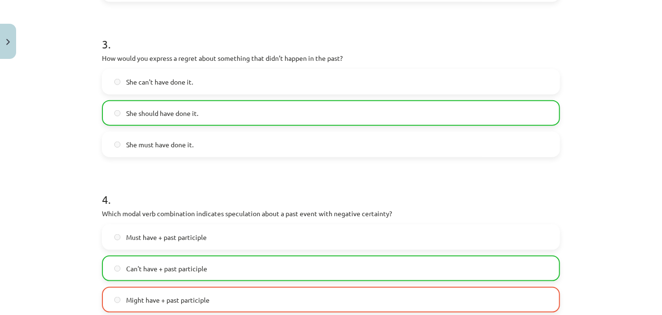
scroll to position [771, 0]
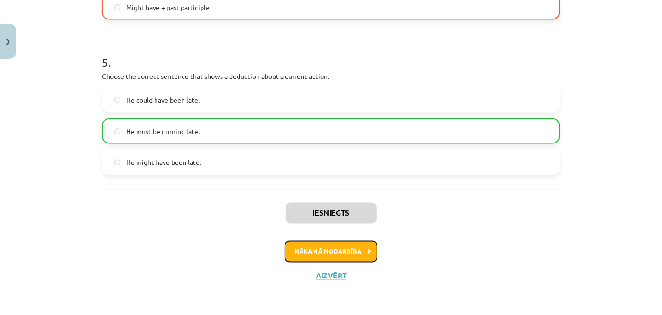
click at [332, 252] on button "Nākamā nodarbība" at bounding box center [331, 252] width 93 height 22
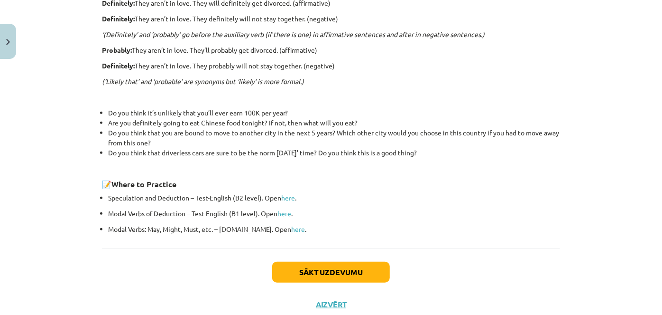
scroll to position [343, 0]
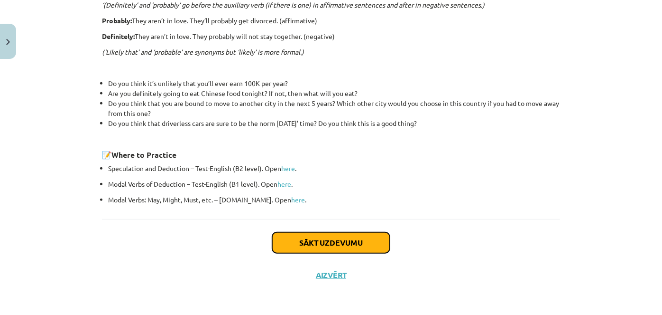
click at [331, 241] on button "Sākt uzdevumu" at bounding box center [331, 242] width 118 height 21
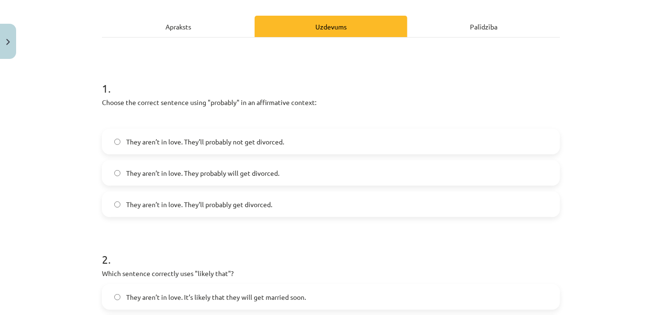
scroll to position [124, 0]
click at [260, 139] on span "They aren’t in love. They’ll probably not get divorced." at bounding box center [205, 142] width 158 height 10
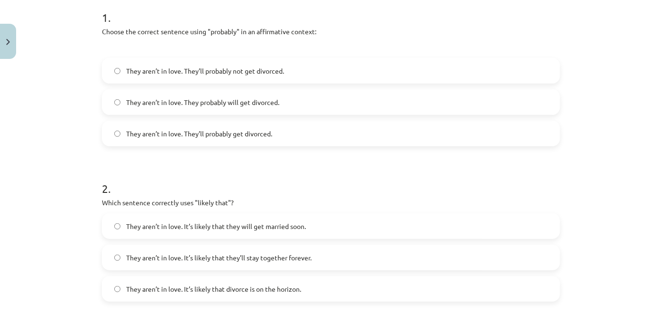
scroll to position [195, 0]
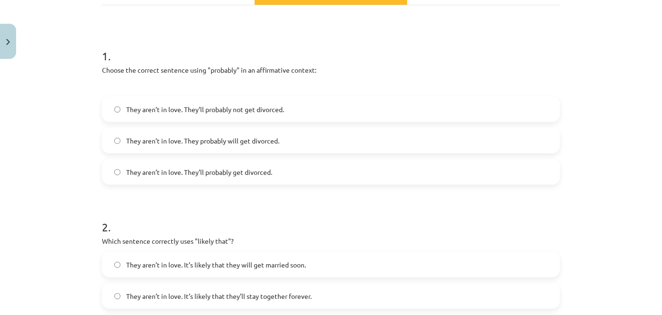
click at [260, 139] on span "They aren’t in love. They probably will get divorced." at bounding box center [202, 141] width 153 height 10
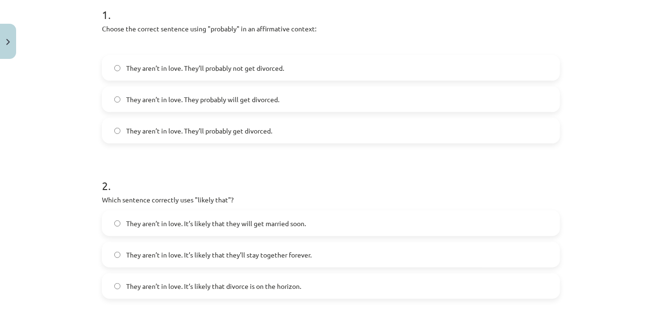
scroll to position [197, 0]
click at [269, 125] on label "They aren’t in love. They’ll probably get divorced." at bounding box center [331, 131] width 456 height 24
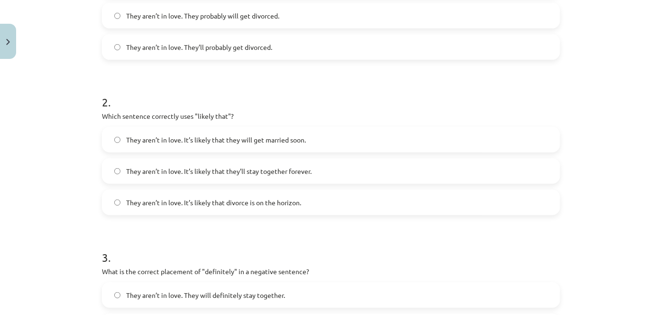
scroll to position [281, 0]
click at [244, 197] on span "They aren’t in love. It’s likely that divorce is on the horizon." at bounding box center [213, 202] width 175 height 10
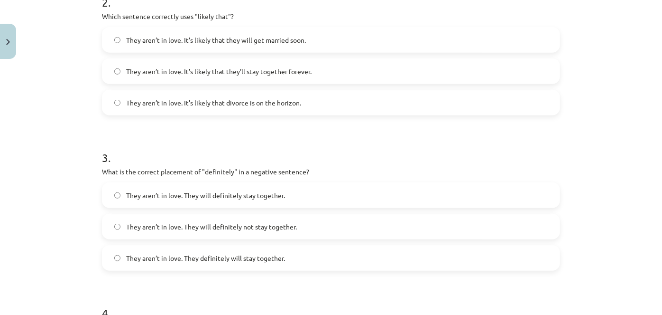
scroll to position [381, 0]
click at [282, 227] on span "They aren’t in love. They will definitely not stay together." at bounding box center [211, 227] width 171 height 10
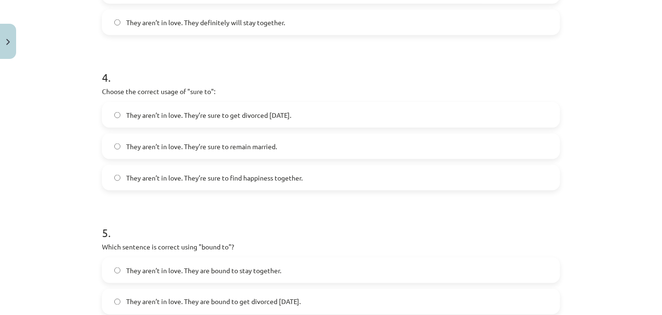
scroll to position [615, 0]
click at [323, 112] on label "They aren’t in love. They’re sure to get divorced within six months." at bounding box center [331, 115] width 456 height 24
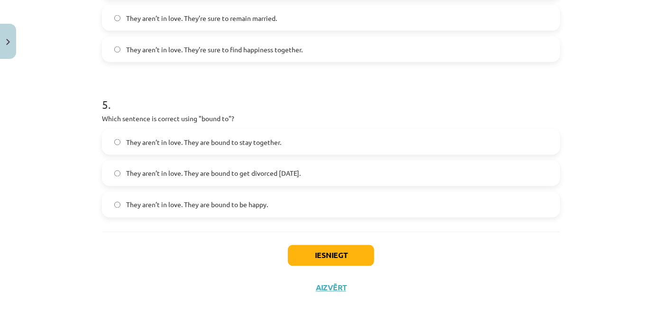
scroll to position [744, 0]
click at [301, 173] on span "They aren’t in love. They are bound to get divorced within six months." at bounding box center [213, 174] width 175 height 10
click at [316, 253] on button "Iesniegt" at bounding box center [331, 255] width 86 height 21
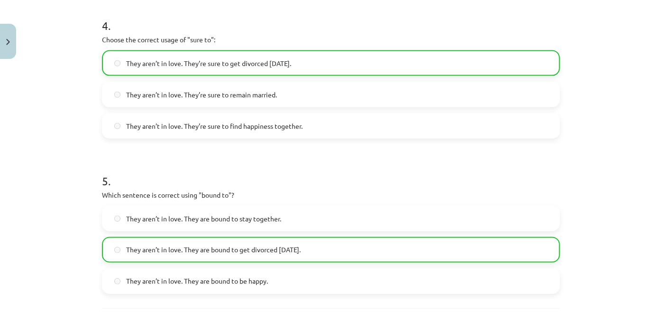
scroll to position [786, 0]
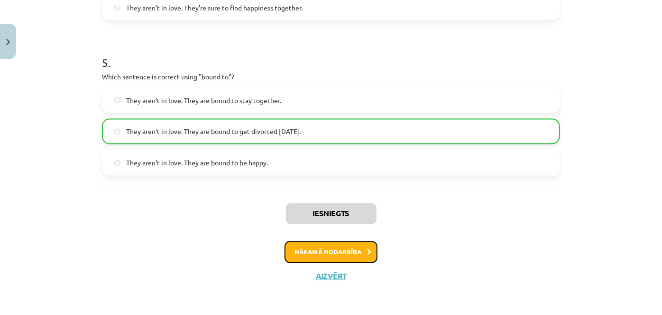
click at [344, 251] on button "Nākamā nodarbība" at bounding box center [331, 252] width 93 height 22
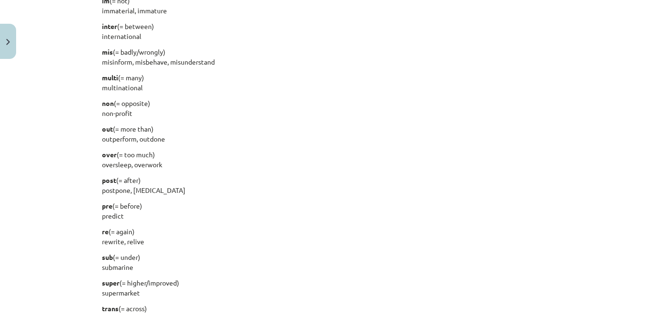
scroll to position [1243, 0]
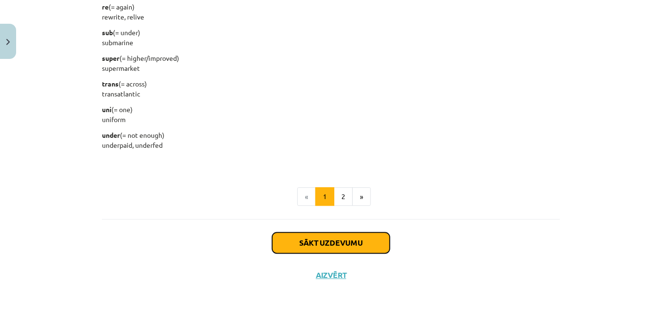
click at [322, 239] on button "Sākt uzdevumu" at bounding box center [331, 242] width 118 height 21
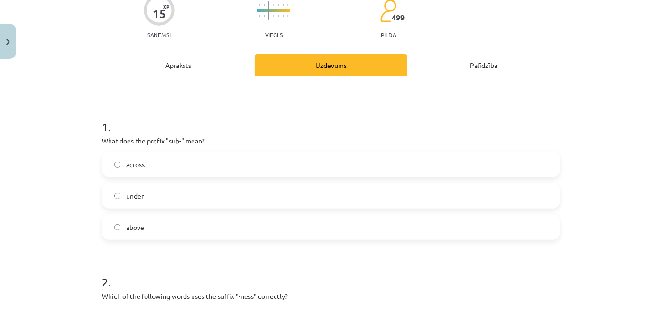
scroll to position [86, 0]
click at [164, 191] on label "under" at bounding box center [331, 195] width 456 height 24
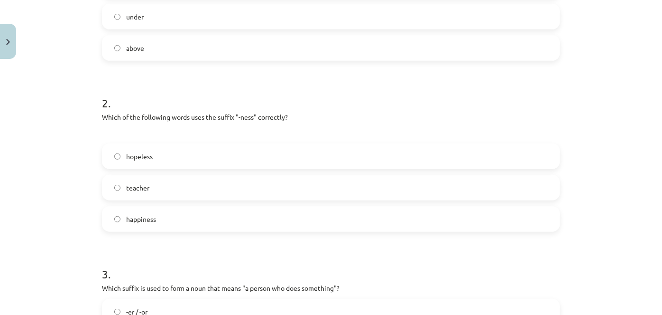
scroll to position [265, 0]
click at [169, 219] on label "happiness" at bounding box center [331, 218] width 456 height 24
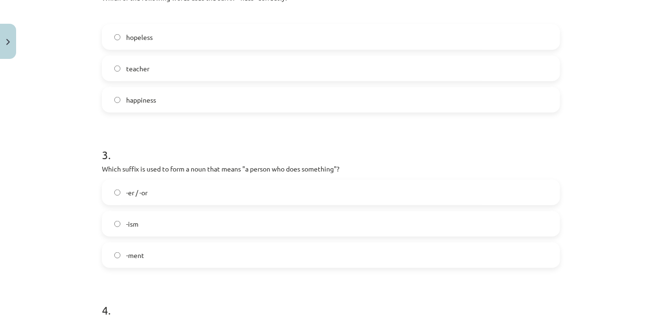
scroll to position [383, 0]
click at [257, 187] on label "-er / -or" at bounding box center [331, 192] width 456 height 24
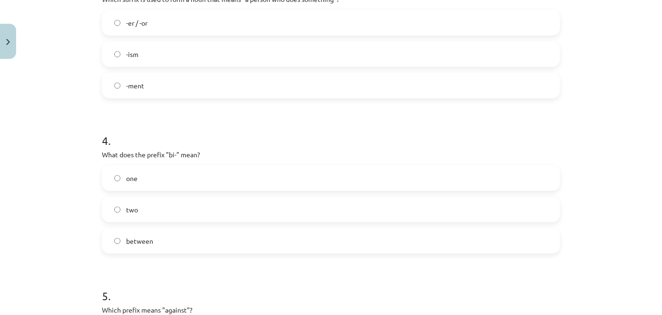
click at [173, 211] on label "two" at bounding box center [331, 209] width 456 height 24
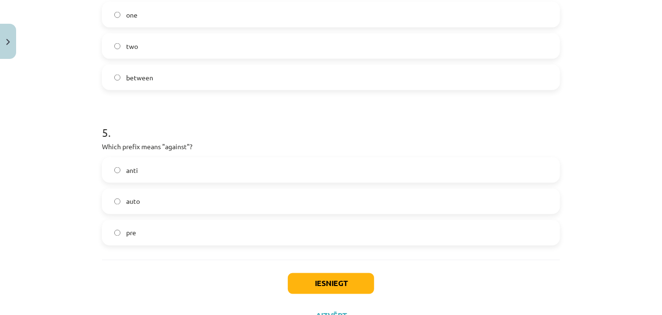
scroll to position [716, 0]
click at [152, 171] on label "anti" at bounding box center [331, 170] width 456 height 24
click at [314, 279] on button "Iesniegt" at bounding box center [331, 283] width 86 height 21
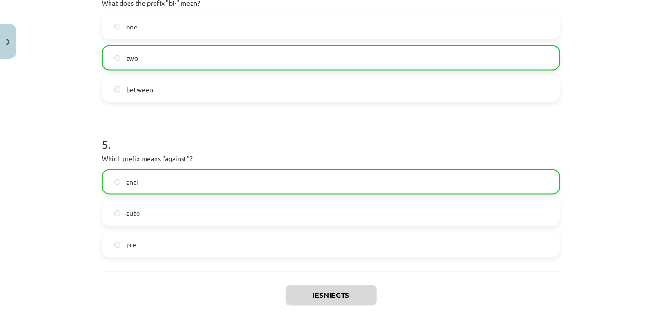
scroll to position [786, 0]
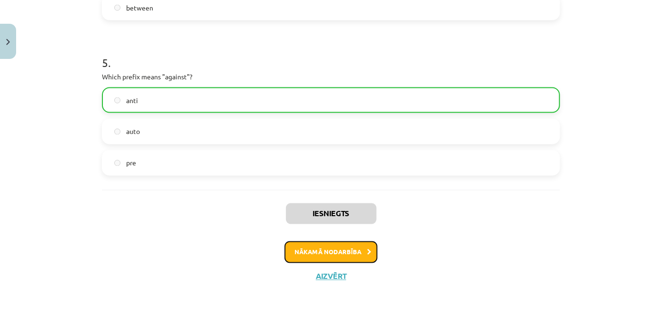
click at [324, 248] on button "Nākamā nodarbība" at bounding box center [331, 252] width 93 height 22
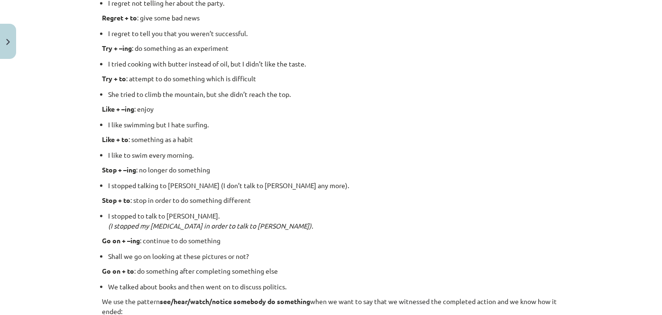
scroll to position [1312, 0]
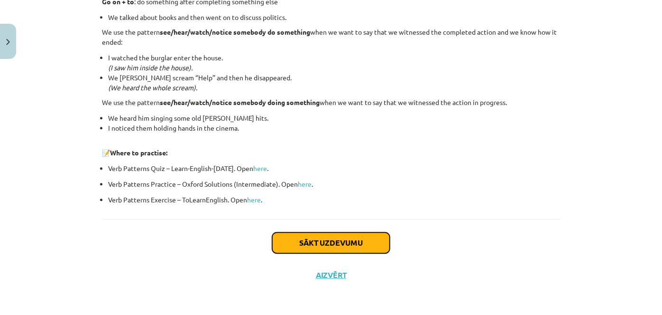
click at [321, 242] on button "Sākt uzdevumu" at bounding box center [331, 242] width 118 height 21
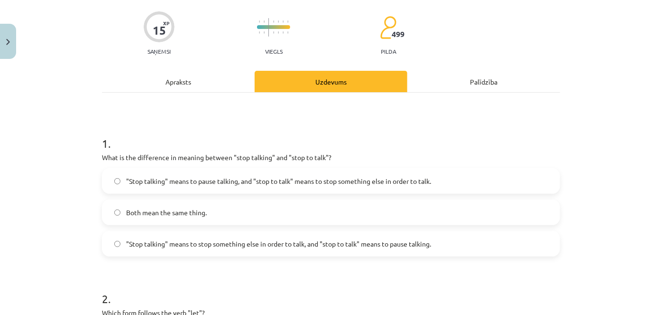
scroll to position [68, 0]
click at [289, 179] on span ""Stop talking" means to pause talking, and "stop to talk" means to stop somethi…" at bounding box center [278, 182] width 305 height 10
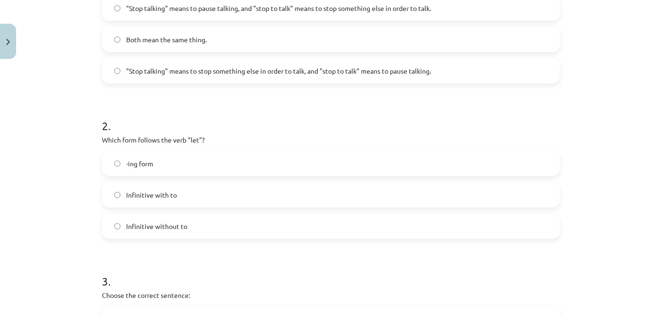
scroll to position [242, 0]
click at [198, 163] on label "-ing form" at bounding box center [331, 163] width 456 height 24
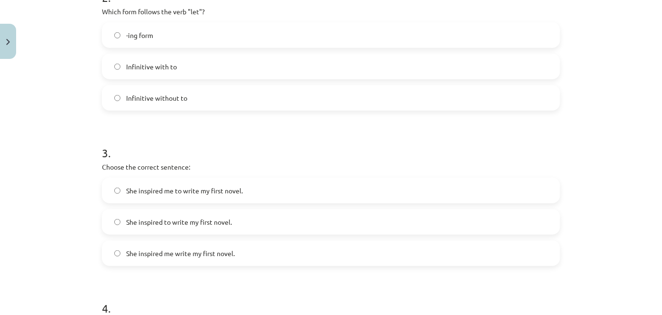
scroll to position [368, 0]
click at [180, 194] on span "She inspired me to write my first novel." at bounding box center [184, 192] width 117 height 10
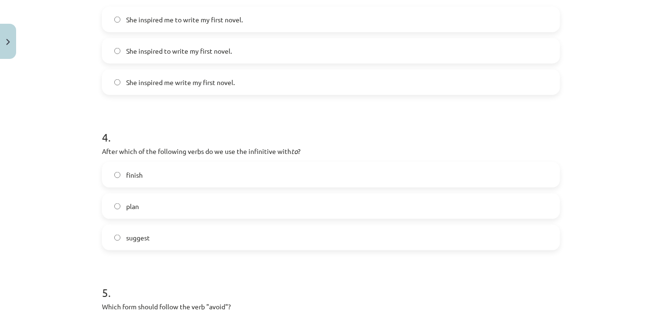
scroll to position [541, 0]
click at [194, 209] on label "plan" at bounding box center [331, 206] width 456 height 24
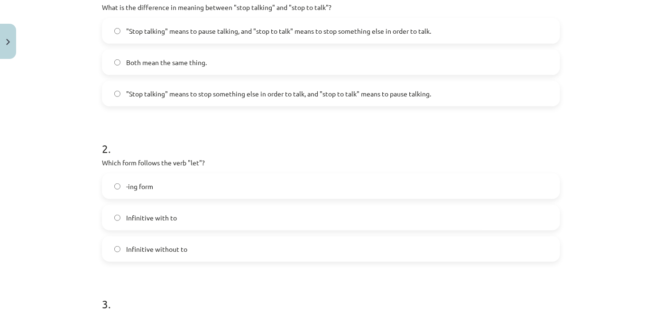
scroll to position [219, 0]
click at [185, 221] on label "Infinitive with to" at bounding box center [331, 217] width 456 height 24
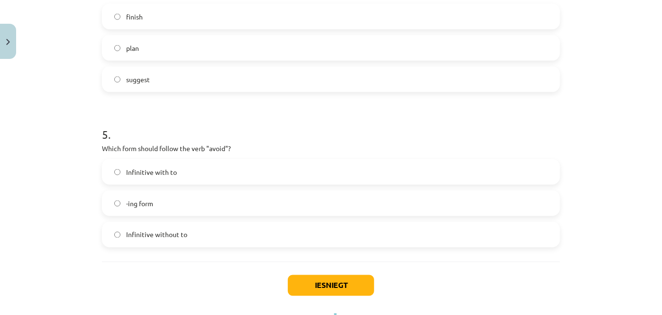
scroll to position [740, 0]
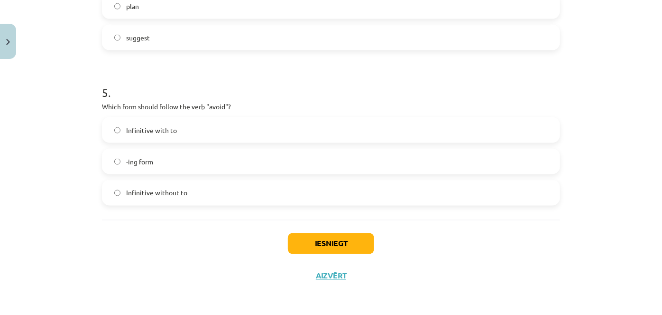
click at [172, 196] on span "Infinitive without to" at bounding box center [156, 193] width 61 height 10
click at [316, 238] on button "Iesniegt" at bounding box center [331, 243] width 86 height 21
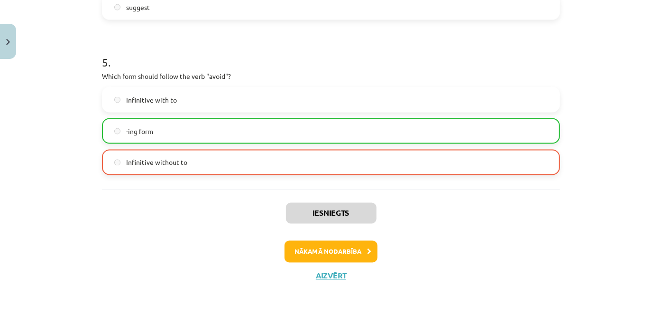
scroll to position [770, 0]
click at [324, 247] on button "Nākamā nodarbība" at bounding box center [331, 253] width 93 height 22
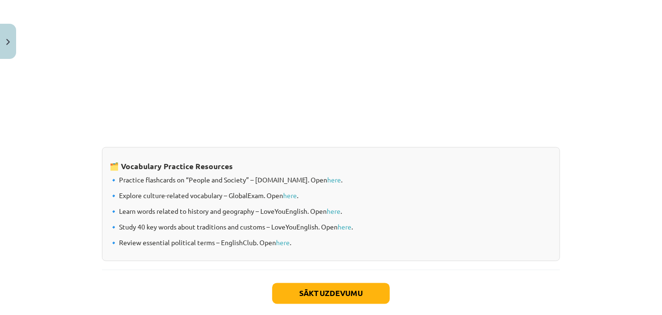
scroll to position [805, 0]
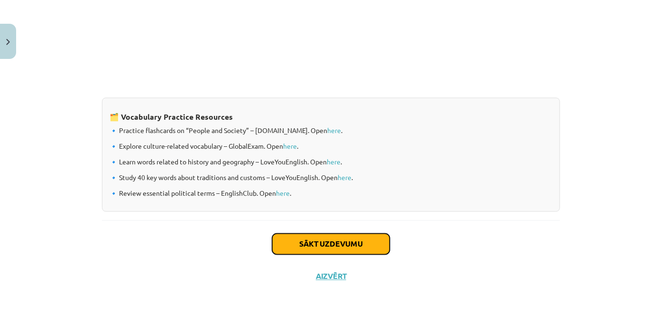
click at [314, 240] on button "Sākt uzdevumu" at bounding box center [331, 243] width 118 height 21
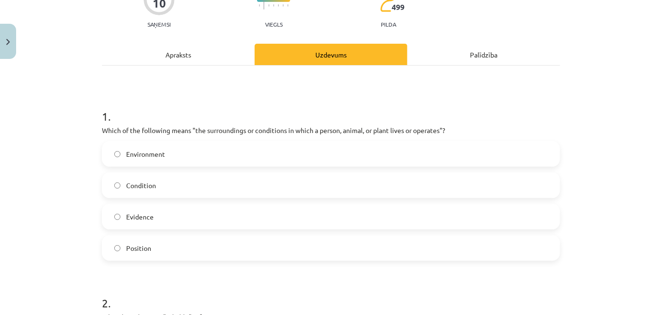
scroll to position [125, 0]
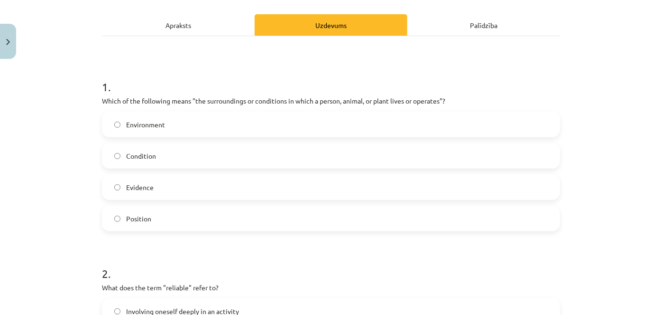
click at [275, 124] on label "Environment" at bounding box center [331, 124] width 456 height 24
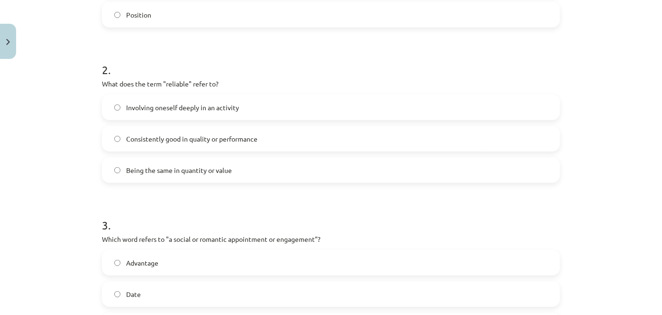
scroll to position [329, 0]
click at [245, 140] on span "Consistently good in quality or performance" at bounding box center [191, 139] width 131 height 10
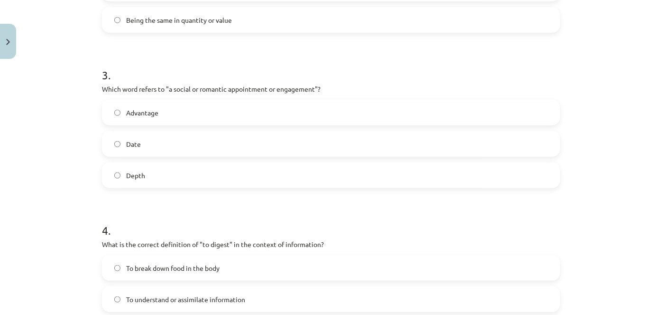
scroll to position [479, 0]
click at [227, 149] on label "Date" at bounding box center [331, 143] width 456 height 24
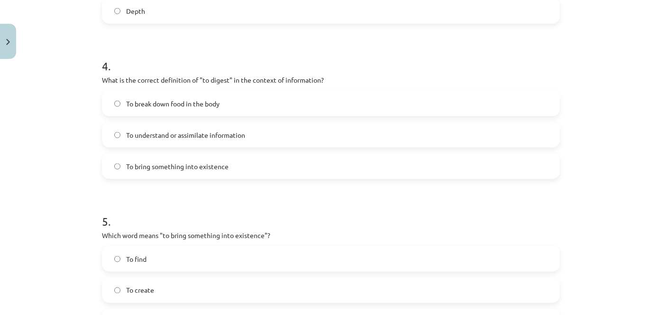
scroll to position [643, 0]
click at [223, 132] on span "To understand or assimilate information" at bounding box center [185, 135] width 119 height 10
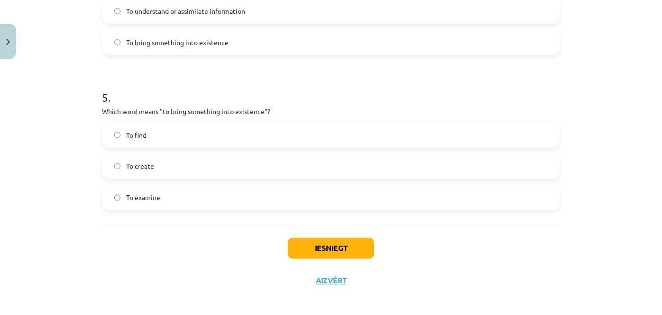
scroll to position [767, 0]
click at [195, 175] on label "To create" at bounding box center [331, 166] width 456 height 24
click at [366, 251] on button "Iesniegt" at bounding box center [331, 247] width 86 height 21
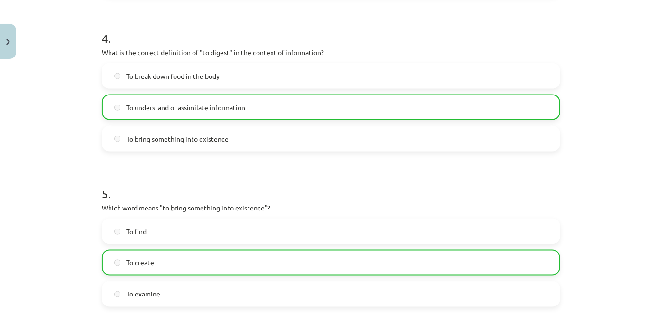
scroll to position [802, 0]
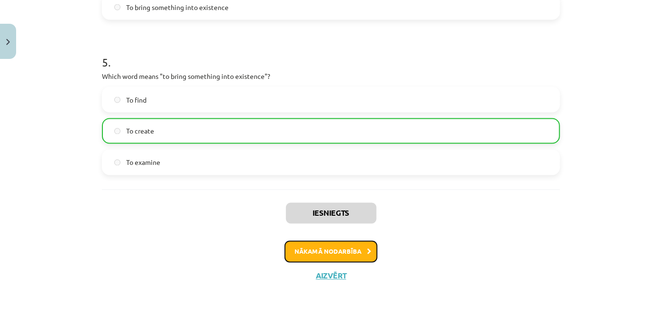
click at [347, 251] on button "Nākamā nodarbība" at bounding box center [331, 252] width 93 height 22
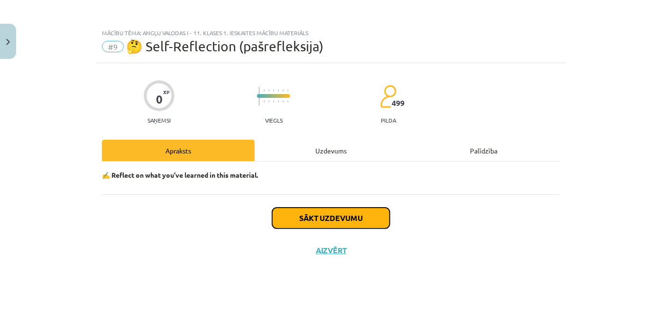
click at [346, 226] on button "Sākt uzdevumu" at bounding box center [331, 217] width 118 height 21
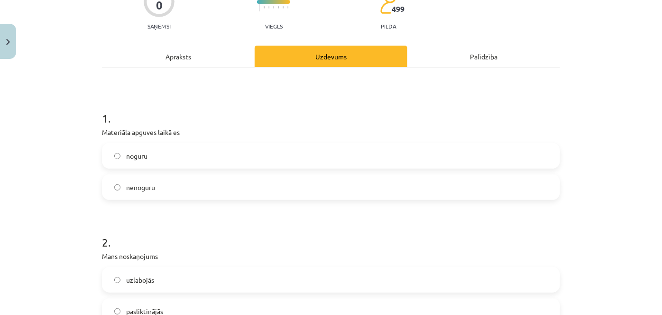
scroll to position [95, 0]
click at [237, 184] on label "nenoguru" at bounding box center [331, 186] width 456 height 24
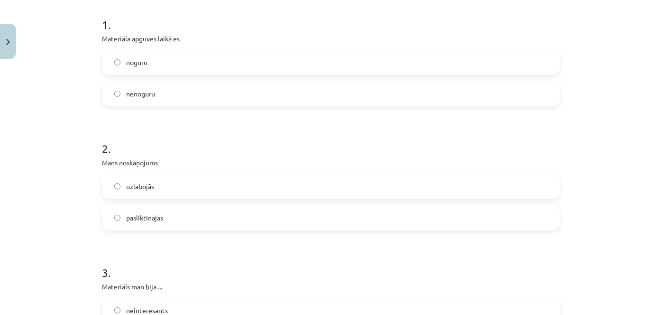
scroll to position [210, 0]
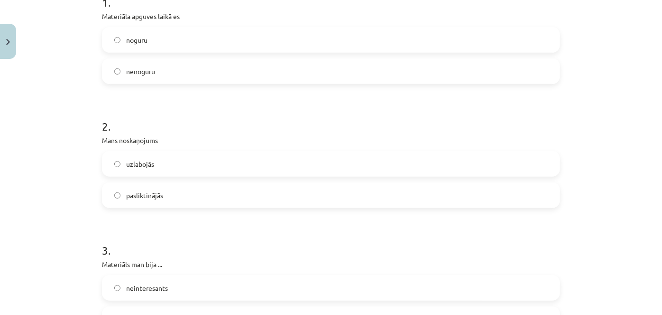
click at [237, 159] on label "uzlabojās" at bounding box center [331, 164] width 456 height 24
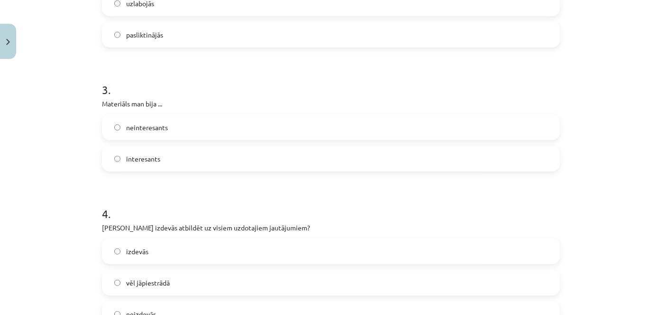
click at [237, 159] on label "interesants" at bounding box center [331, 159] width 456 height 24
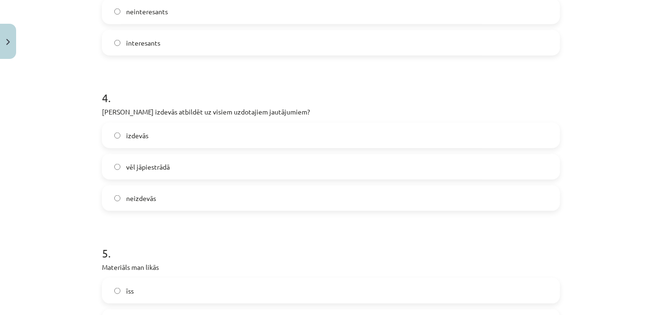
scroll to position [479, 0]
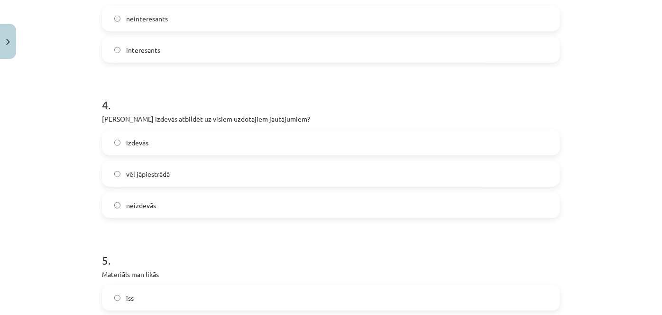
click at [238, 143] on label "izdevās" at bounding box center [331, 142] width 456 height 24
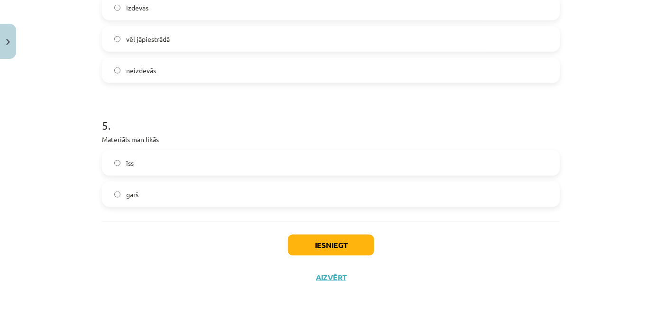
scroll to position [614, 0]
click at [225, 159] on label "īss" at bounding box center [331, 162] width 456 height 24
click at [316, 244] on button "Iesniegt" at bounding box center [331, 243] width 86 height 21
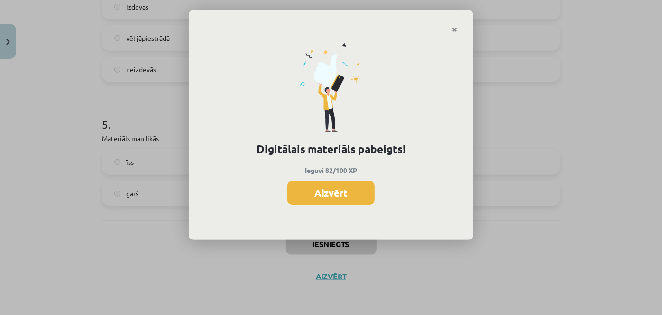
scroll to position [282, 0]
click at [310, 190] on button "Aizvērt" at bounding box center [331, 193] width 87 height 24
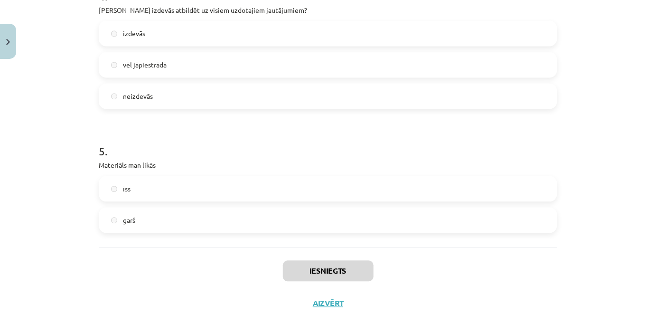
scroll to position [615, 0]
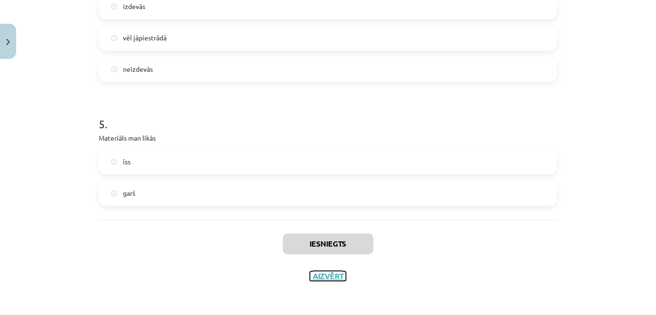
click at [329, 271] on button "Aizvērt" at bounding box center [328, 275] width 36 height 9
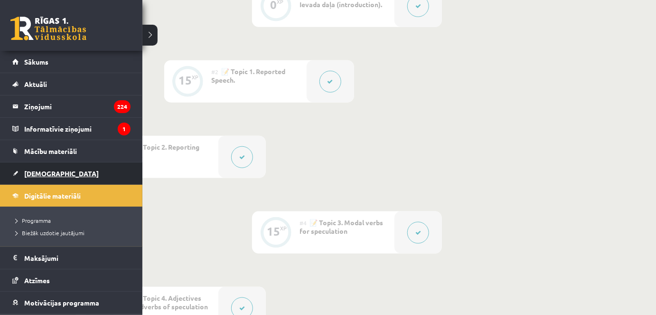
click at [34, 174] on span "[DEMOGRAPHIC_DATA]" at bounding box center [61, 173] width 74 height 9
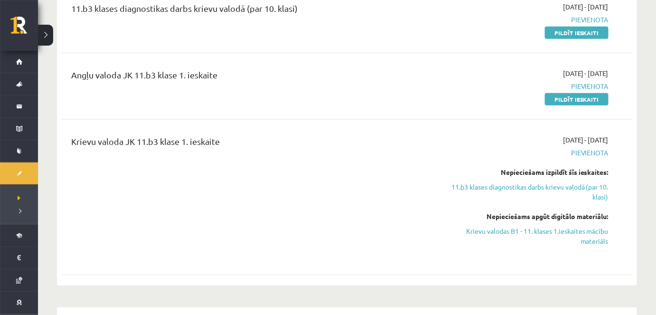
scroll to position [134, 0]
